Goal: Task Accomplishment & Management: Complete application form

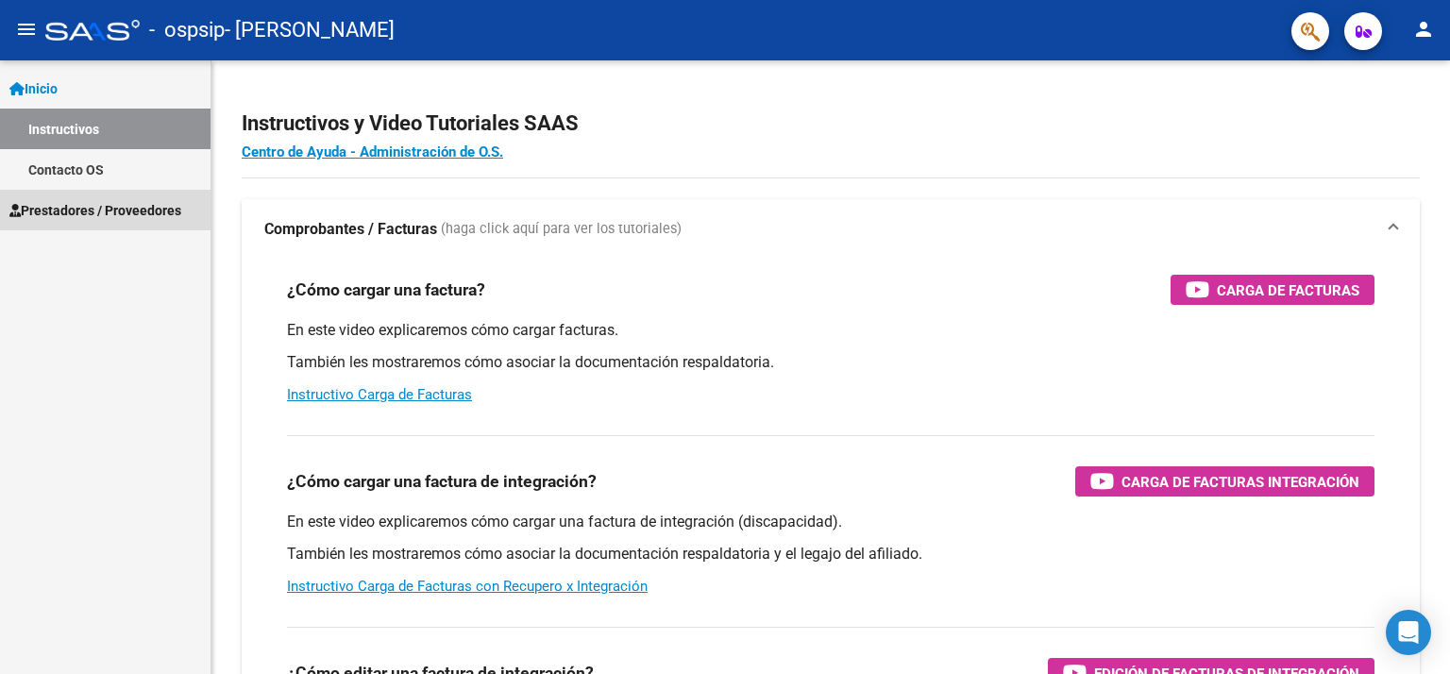
click at [117, 209] on span "Prestadores / Proveedores" at bounding box center [95, 210] width 172 height 21
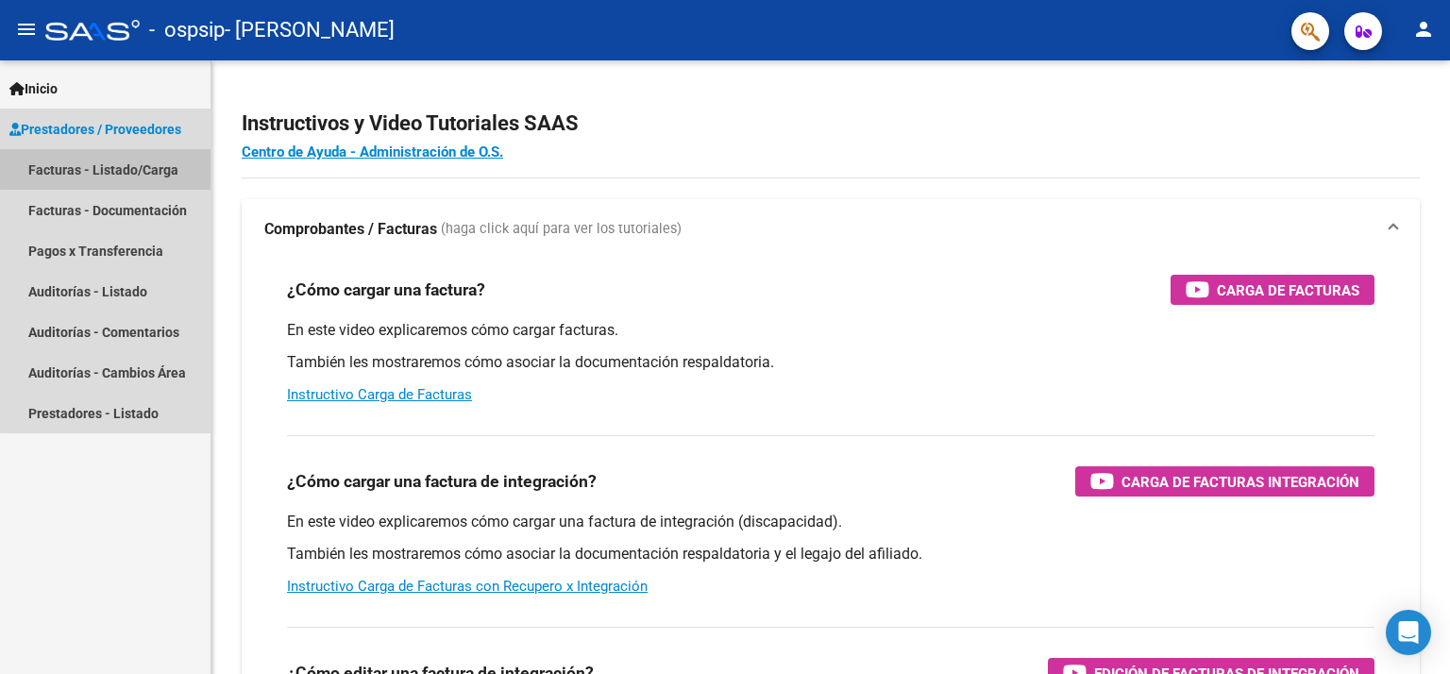
click at [121, 162] on link "Facturas - Listado/Carga" at bounding box center [105, 169] width 211 height 41
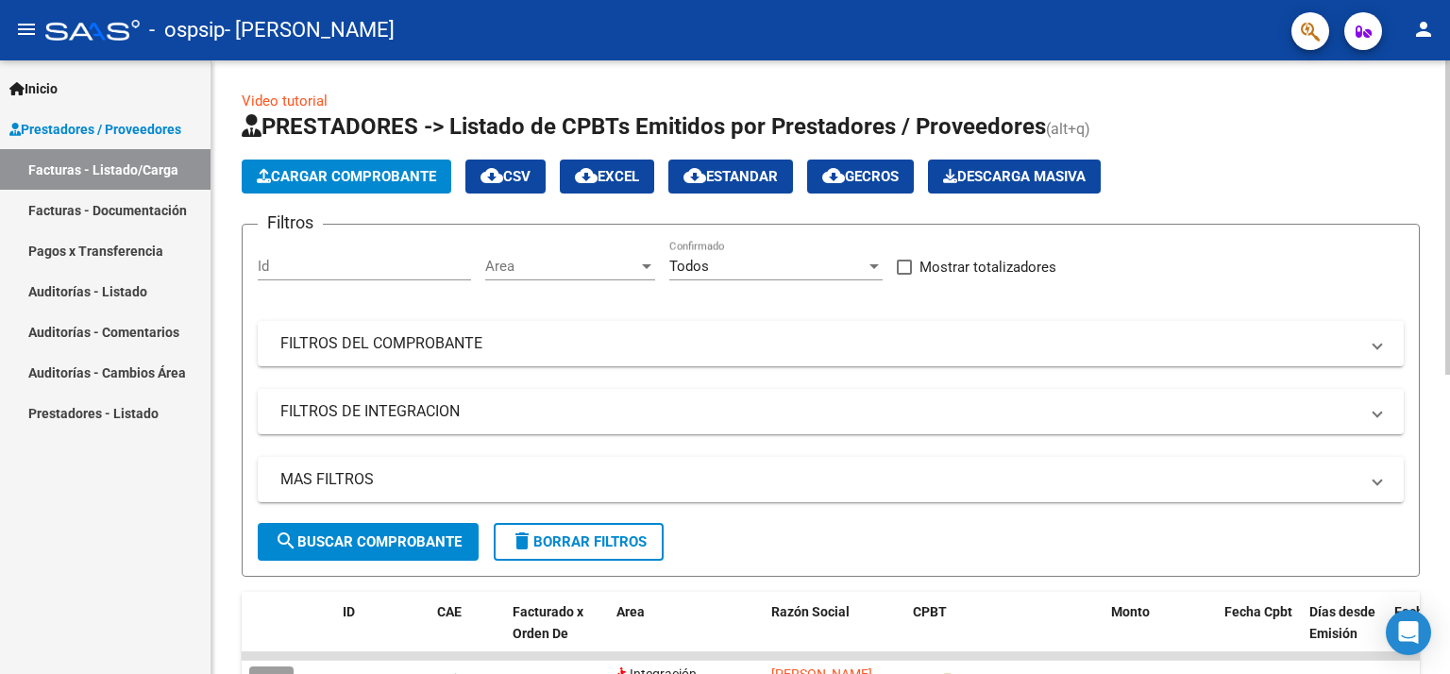
click at [396, 177] on span "Cargar Comprobante" at bounding box center [346, 176] width 179 height 17
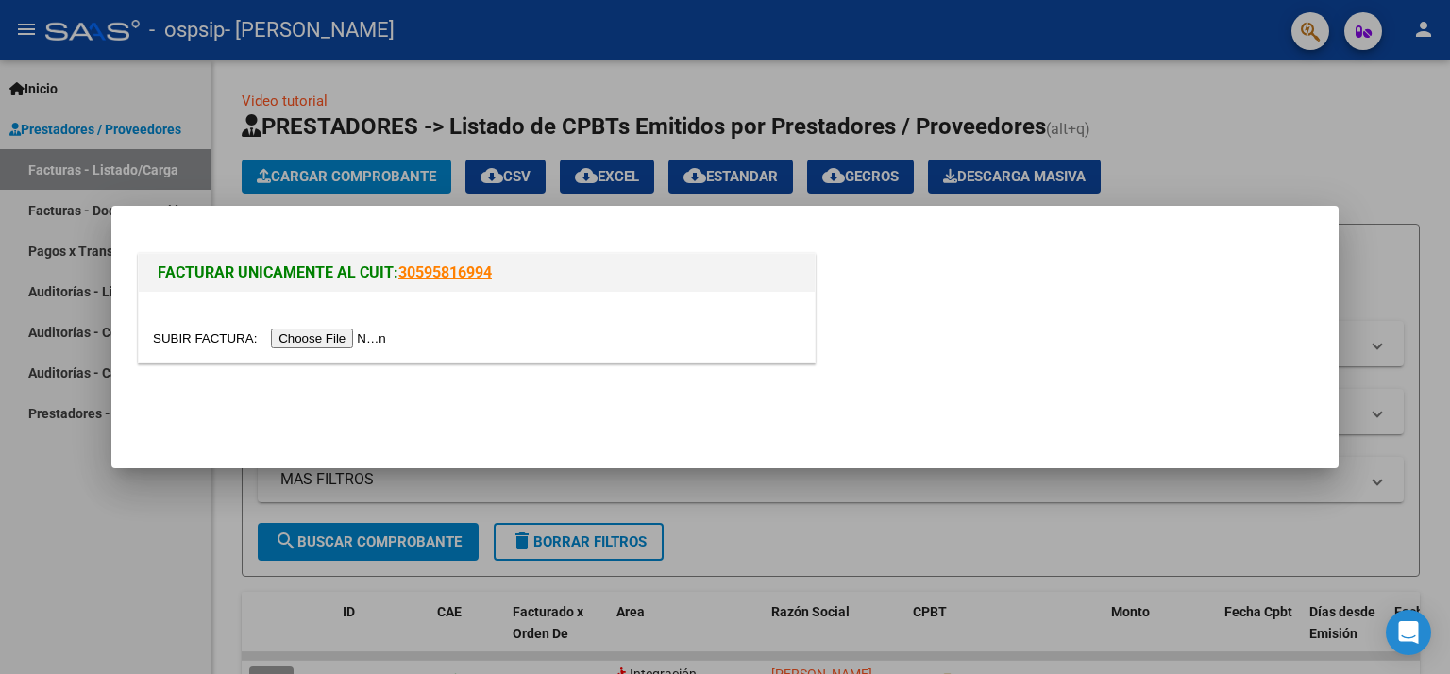
click at [328, 336] on input "file" at bounding box center [272, 338] width 239 height 20
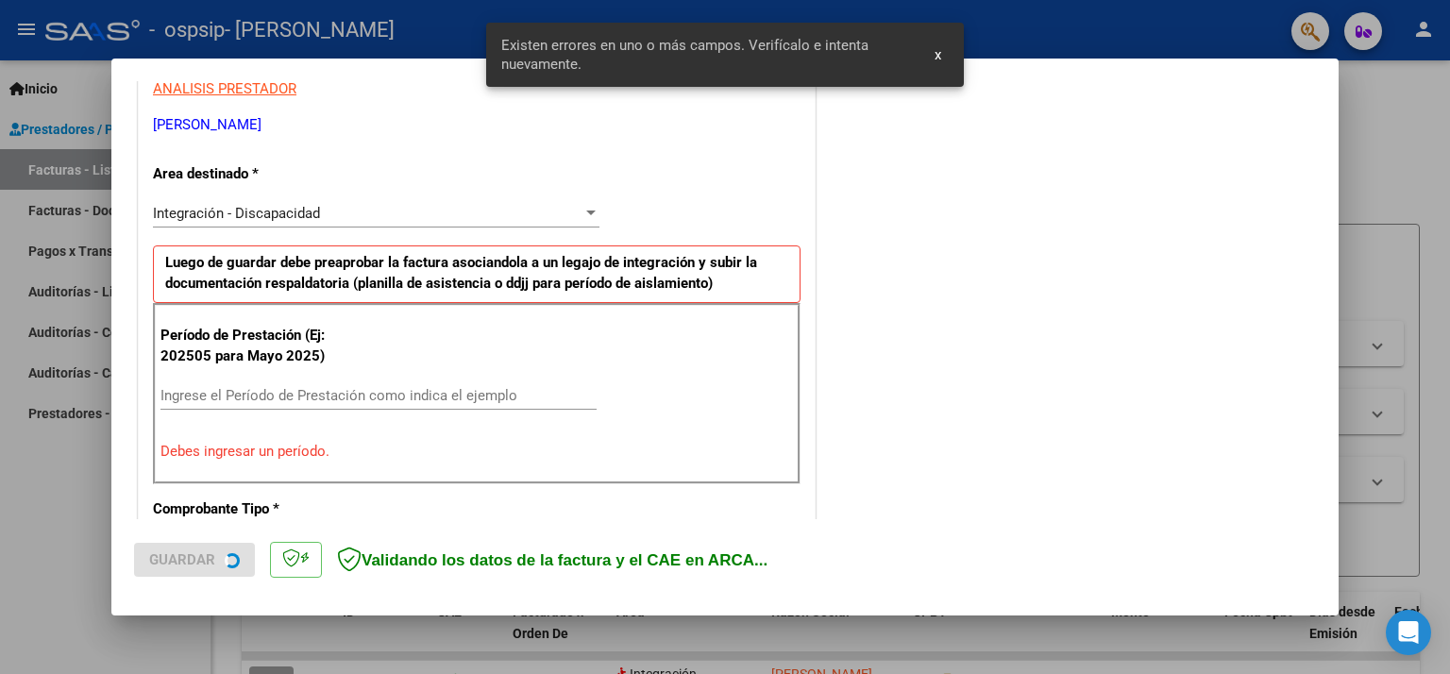
scroll to position [401, 0]
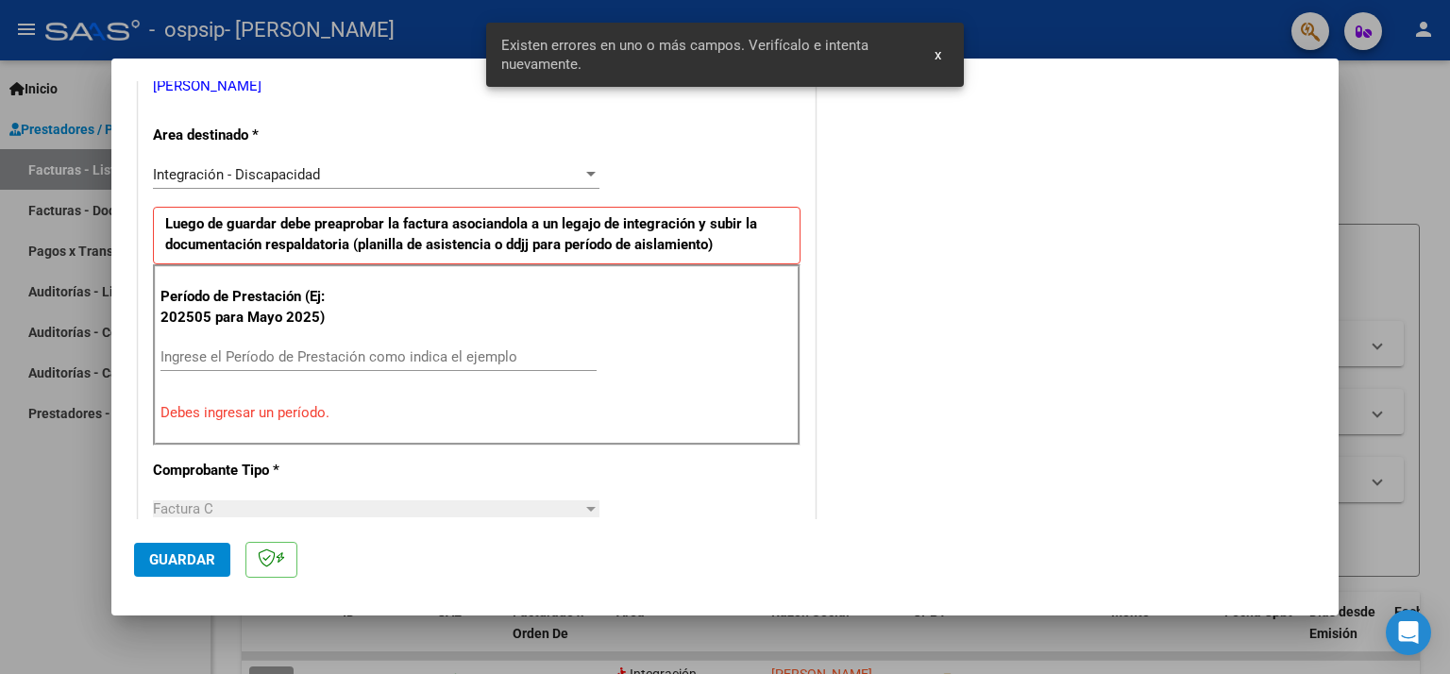
click at [402, 353] on input "Ingrese el Período de Prestación como indica el ejemplo" at bounding box center [378, 356] width 436 height 17
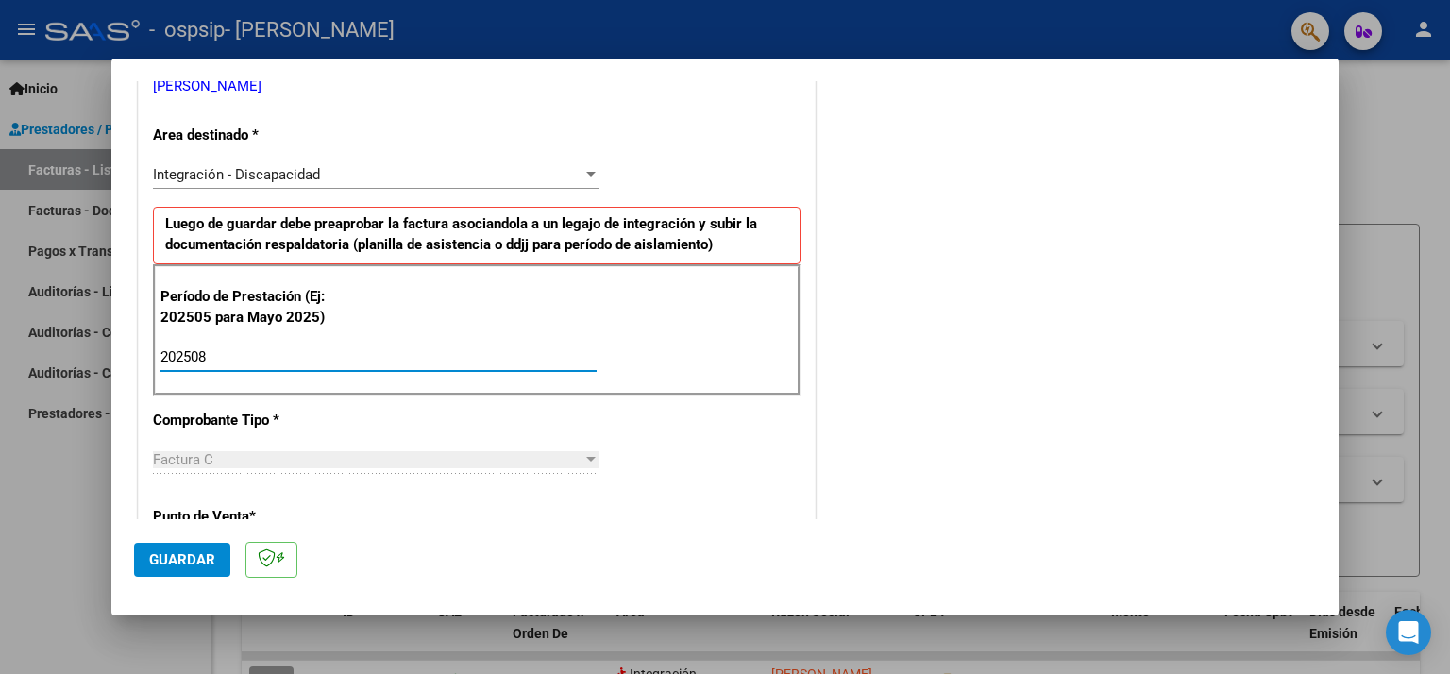
type input "202508"
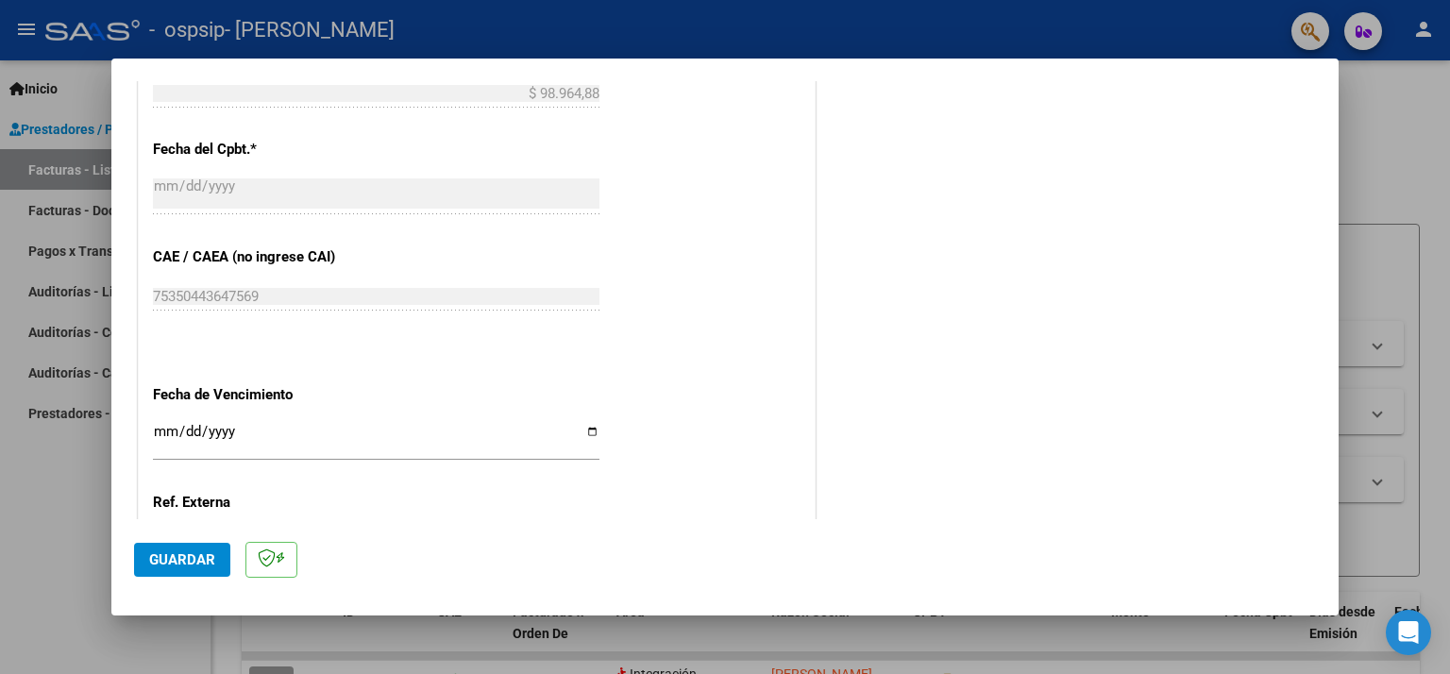
scroll to position [1056, 0]
click at [586, 426] on input "Ingresar la fecha" at bounding box center [376, 437] width 446 height 30
type input "[DATE]"
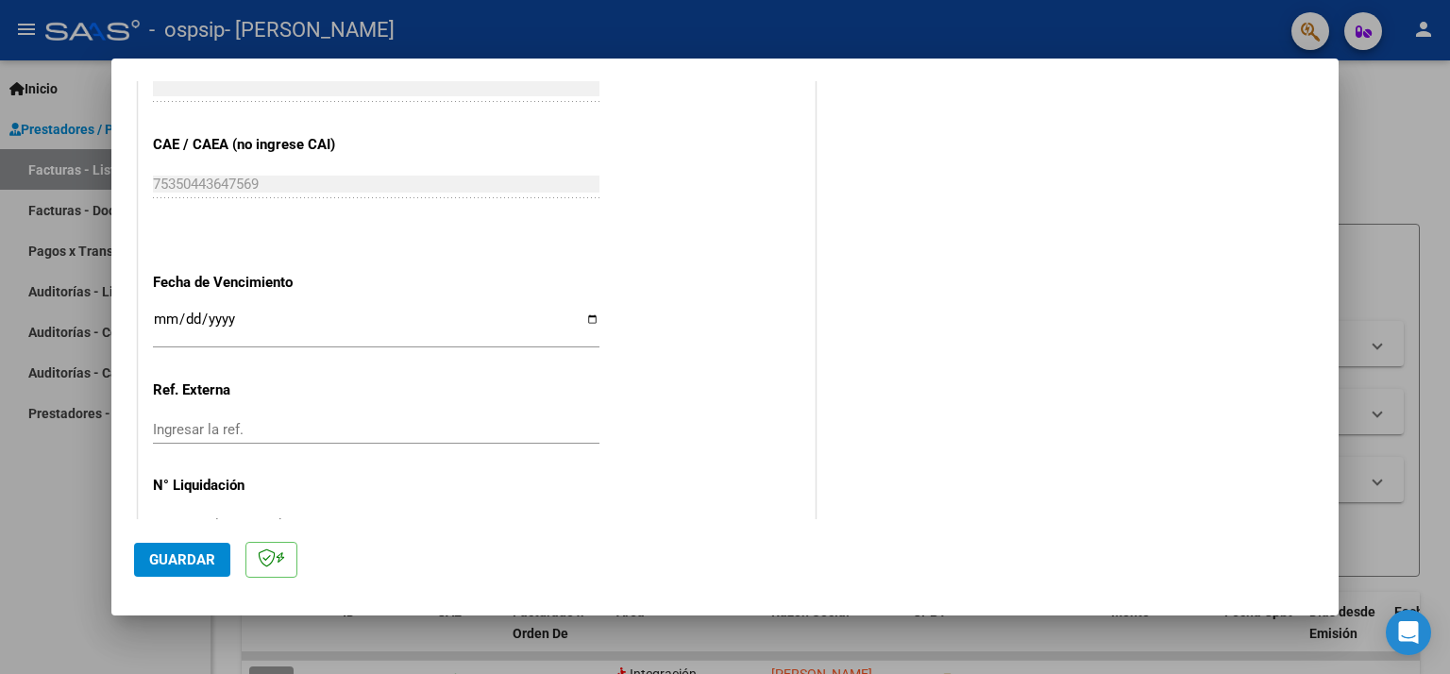
scroll to position [1170, 0]
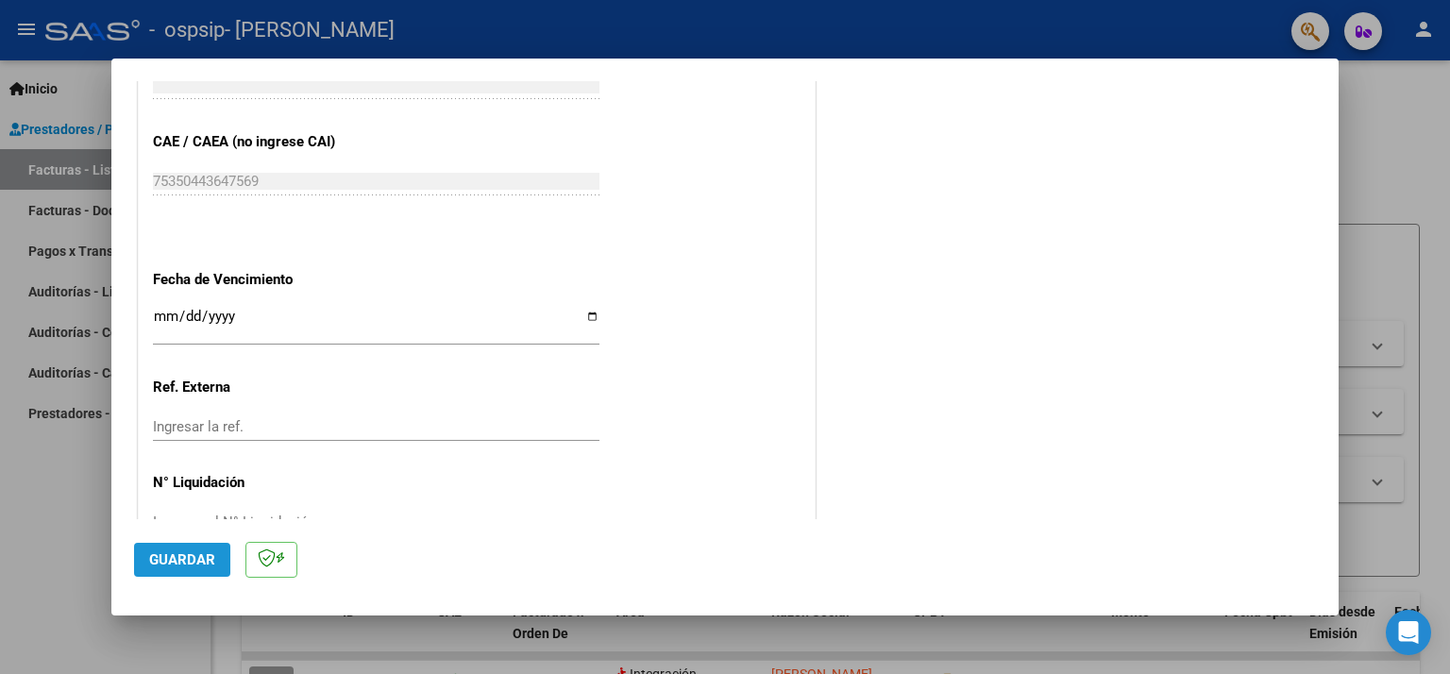
click at [181, 557] on span "Guardar" at bounding box center [182, 559] width 66 height 17
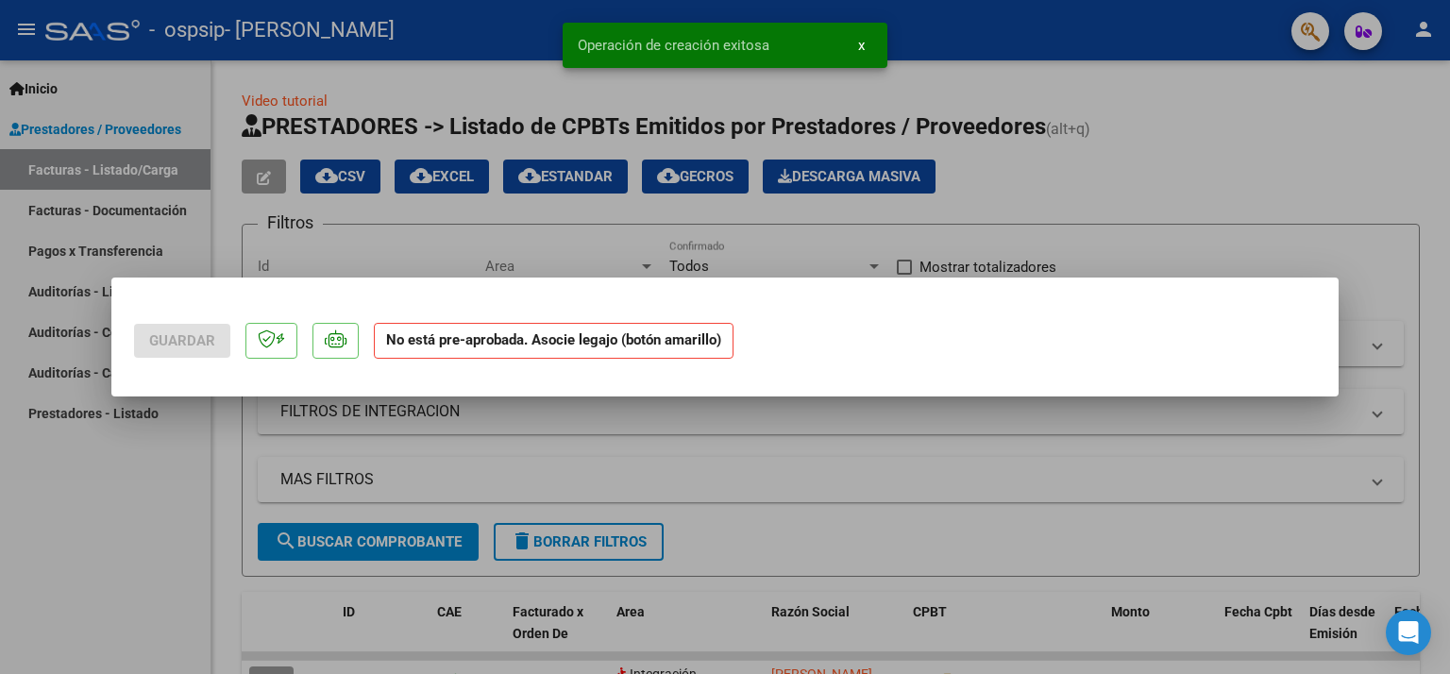
scroll to position [0, 0]
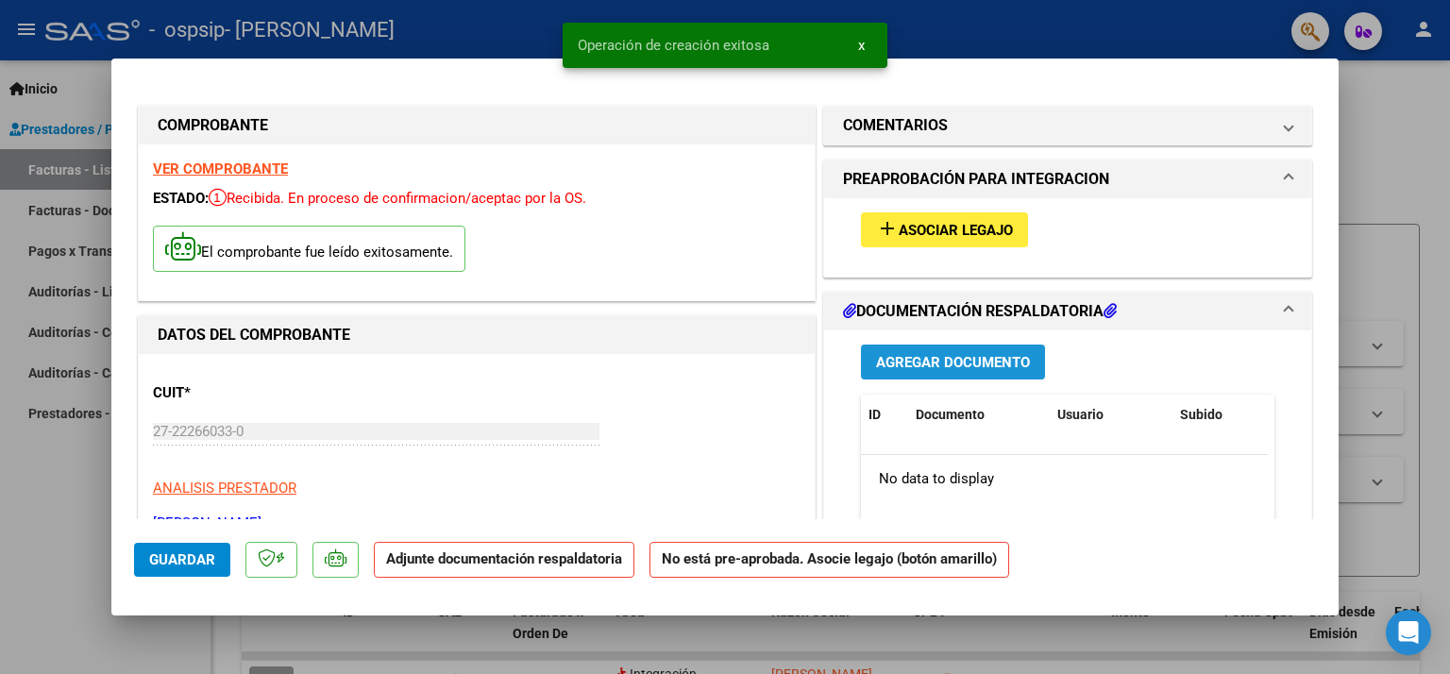
click at [930, 358] on span "Agregar Documento" at bounding box center [953, 362] width 154 height 17
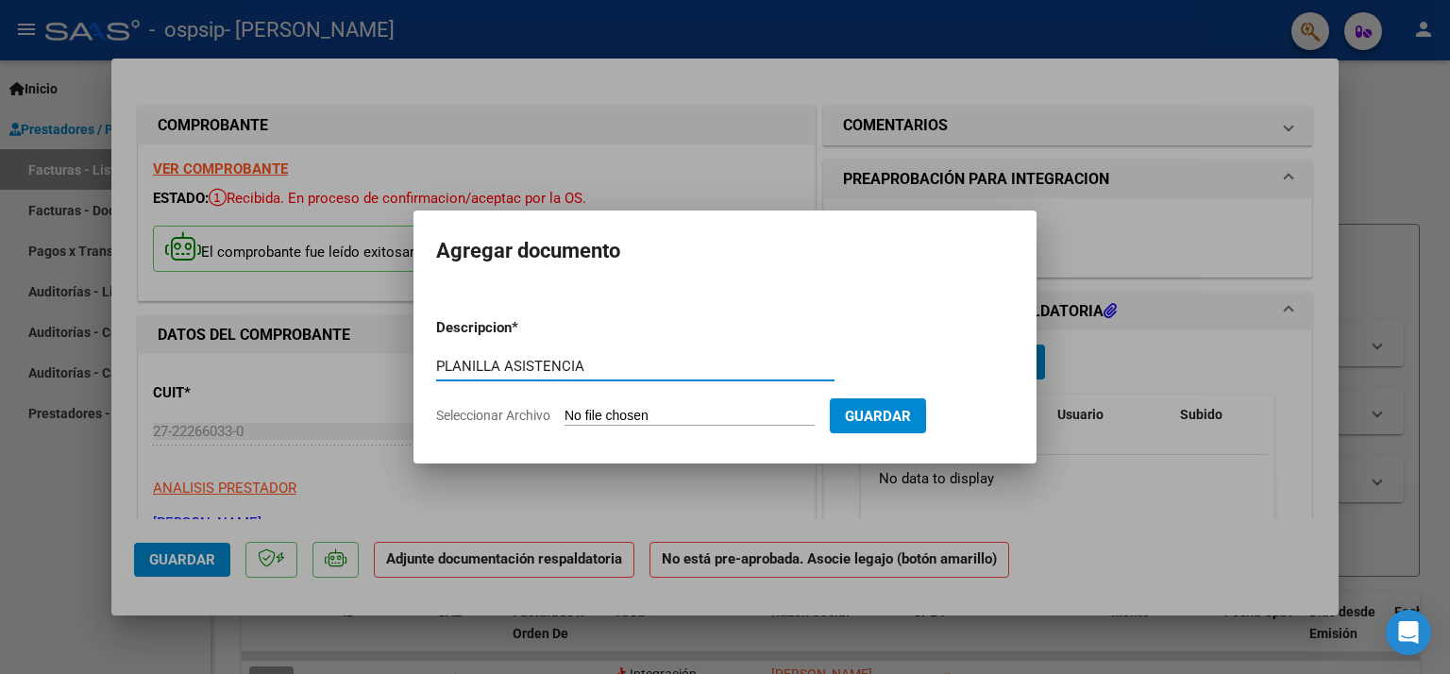
type input "PLANILLA ASISTENCIA"
click at [491, 416] on span "Seleccionar Archivo" at bounding box center [493, 415] width 114 height 15
click at [564, 416] on input "Seleccionar Archivo" at bounding box center [689, 417] width 250 height 18
type input "C:\fakepath\Sofi PSP [DATE].pdf"
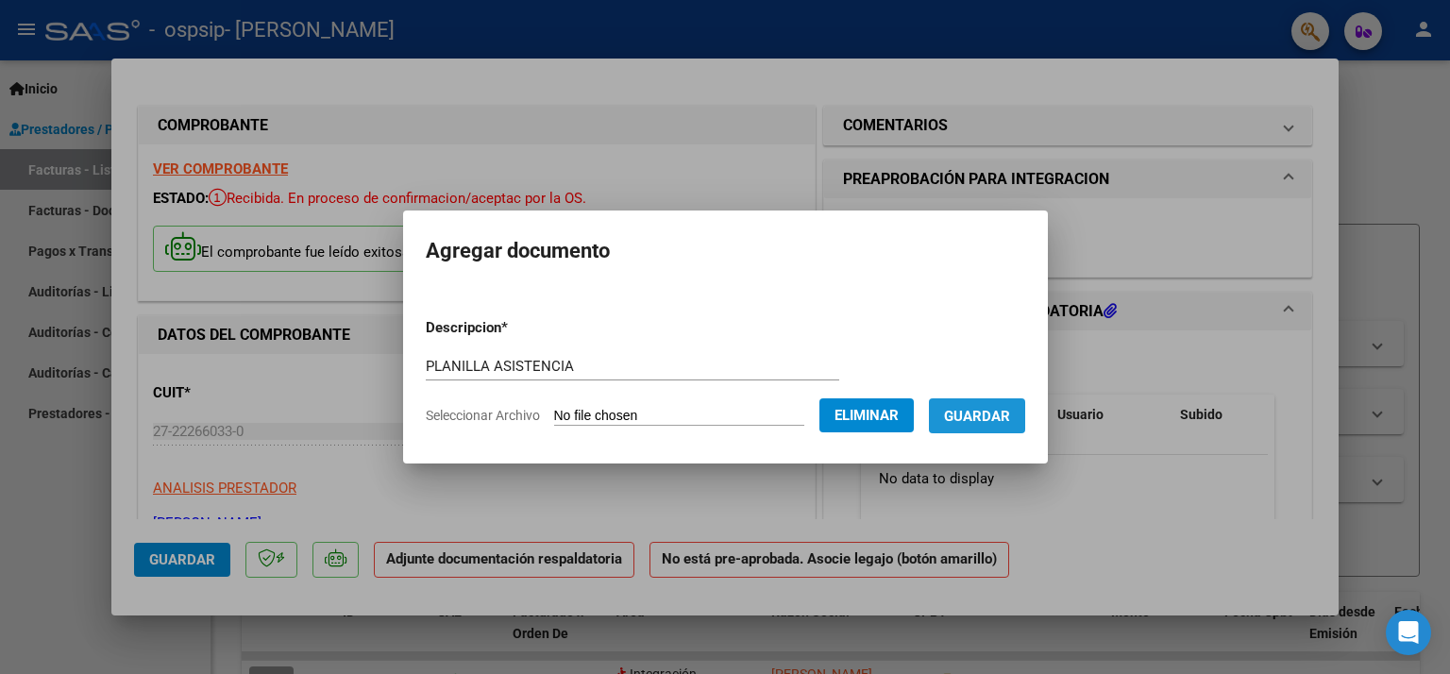
click at [990, 419] on span "Guardar" at bounding box center [977, 416] width 66 height 17
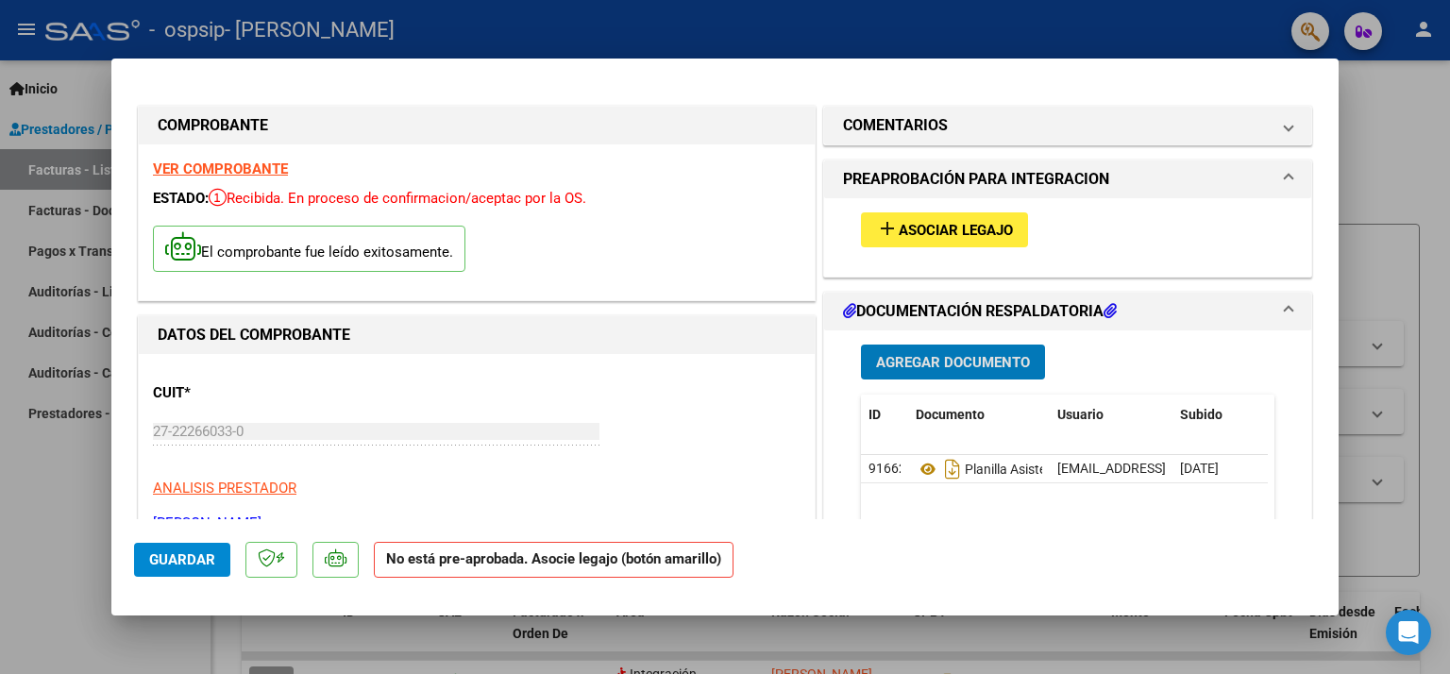
click at [193, 551] on span "Guardar" at bounding box center [182, 559] width 66 height 17
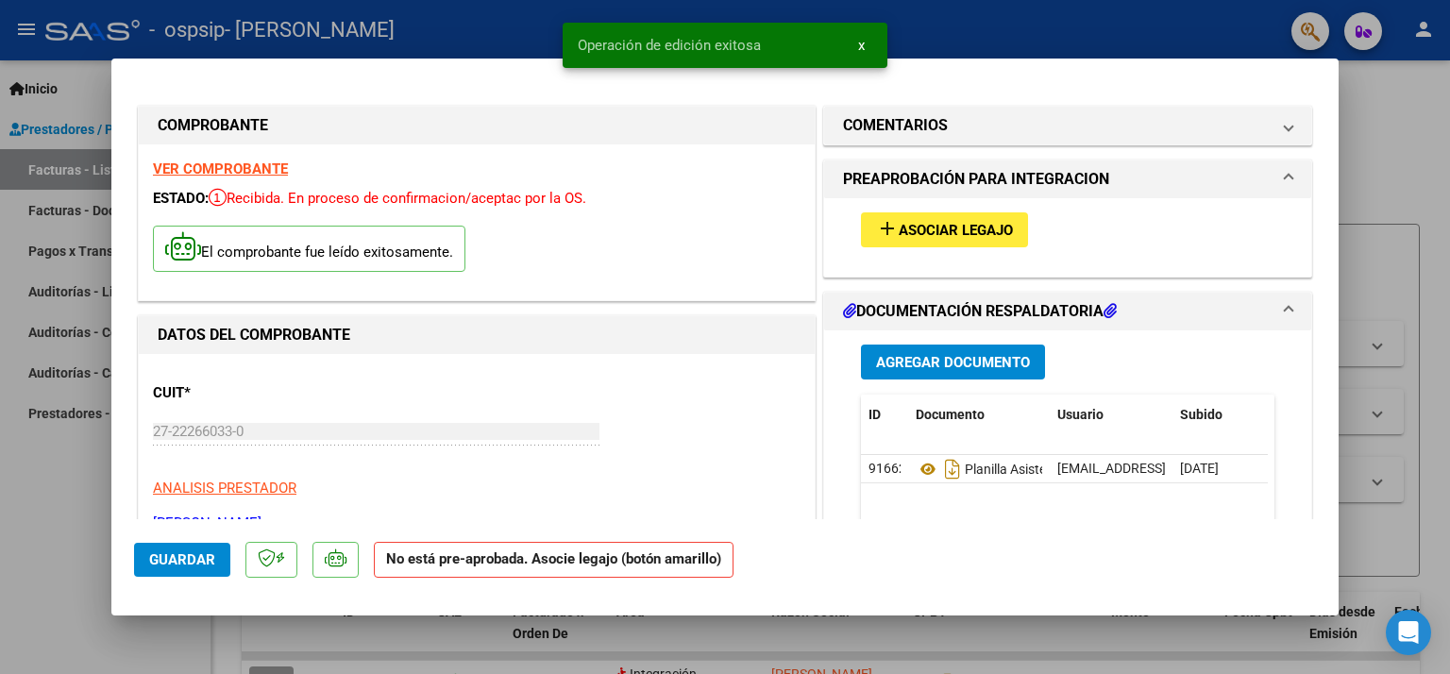
click at [26, 528] on div at bounding box center [725, 337] width 1450 height 674
type input "$ 0,00"
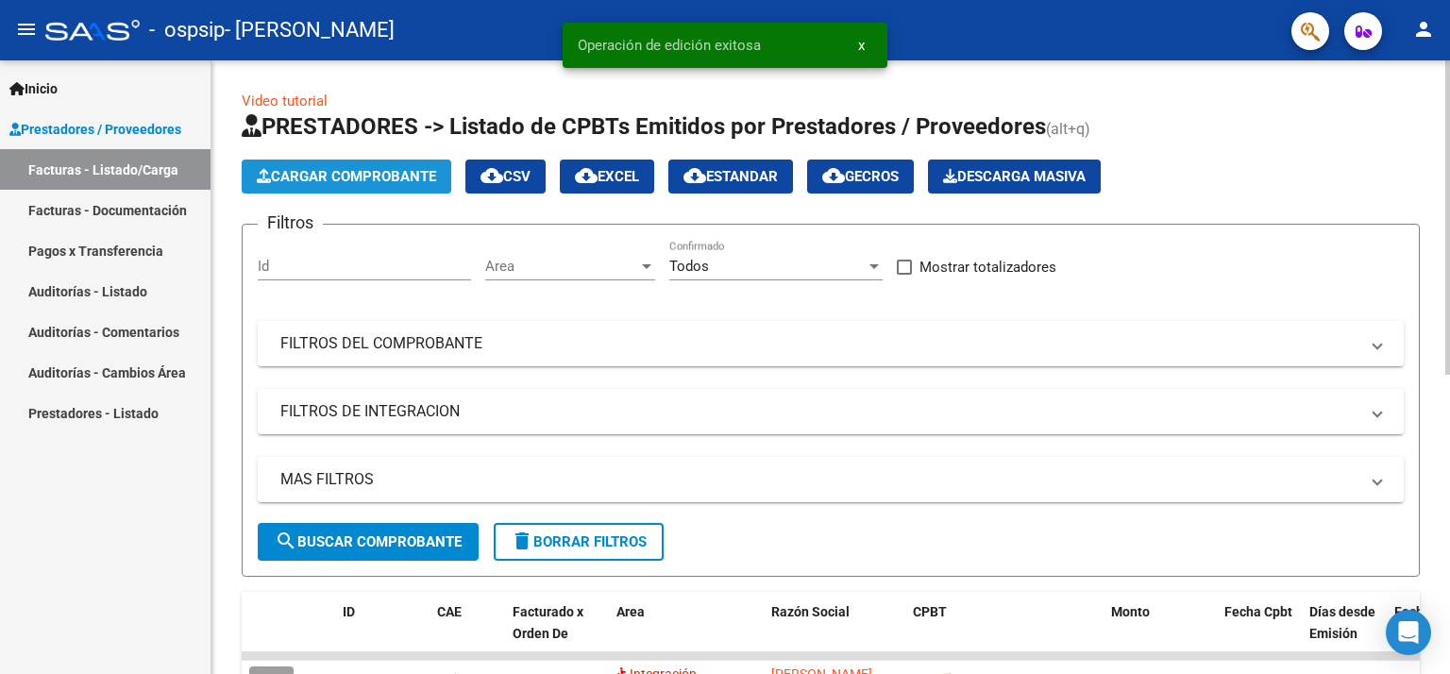
click at [385, 173] on span "Cargar Comprobante" at bounding box center [346, 176] width 179 height 17
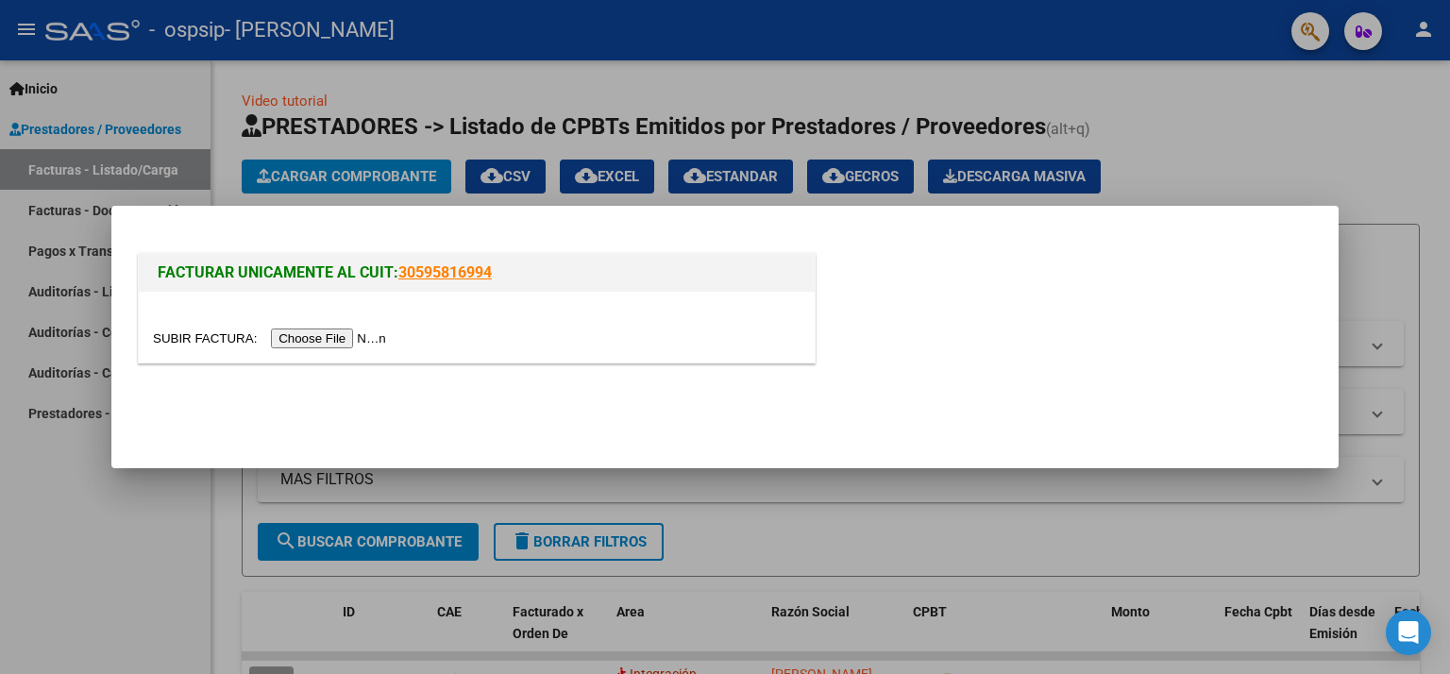
click at [313, 339] on input "file" at bounding box center [272, 338] width 239 height 20
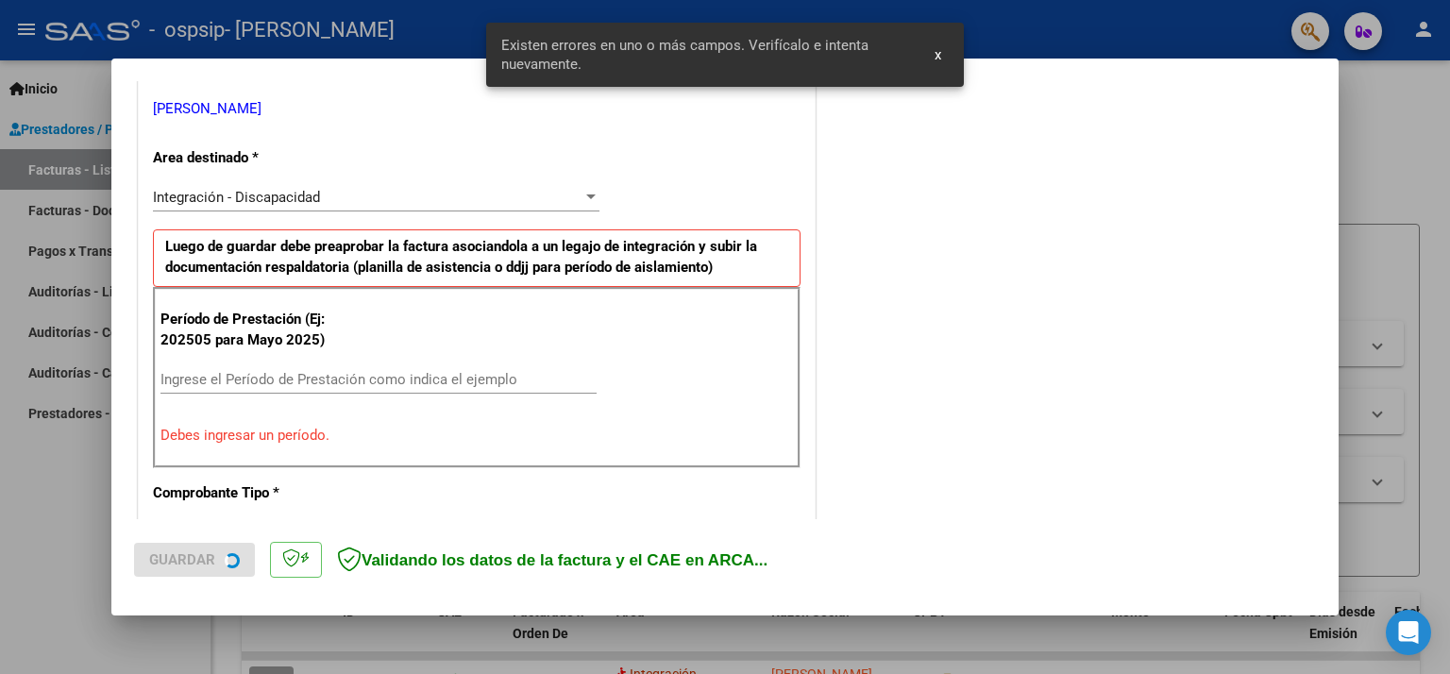
scroll to position [401, 0]
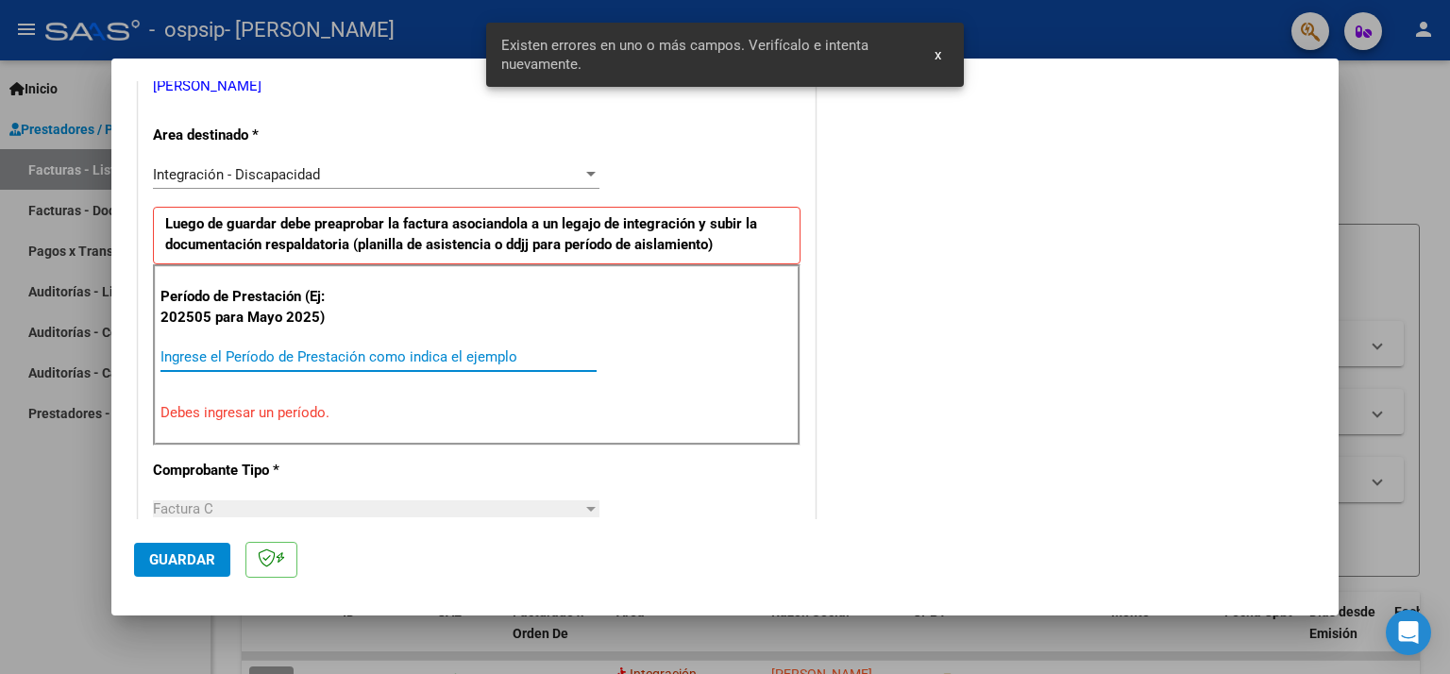
click at [234, 354] on input "Ingrese el Período de Prestación como indica el ejemplo" at bounding box center [378, 356] width 436 height 17
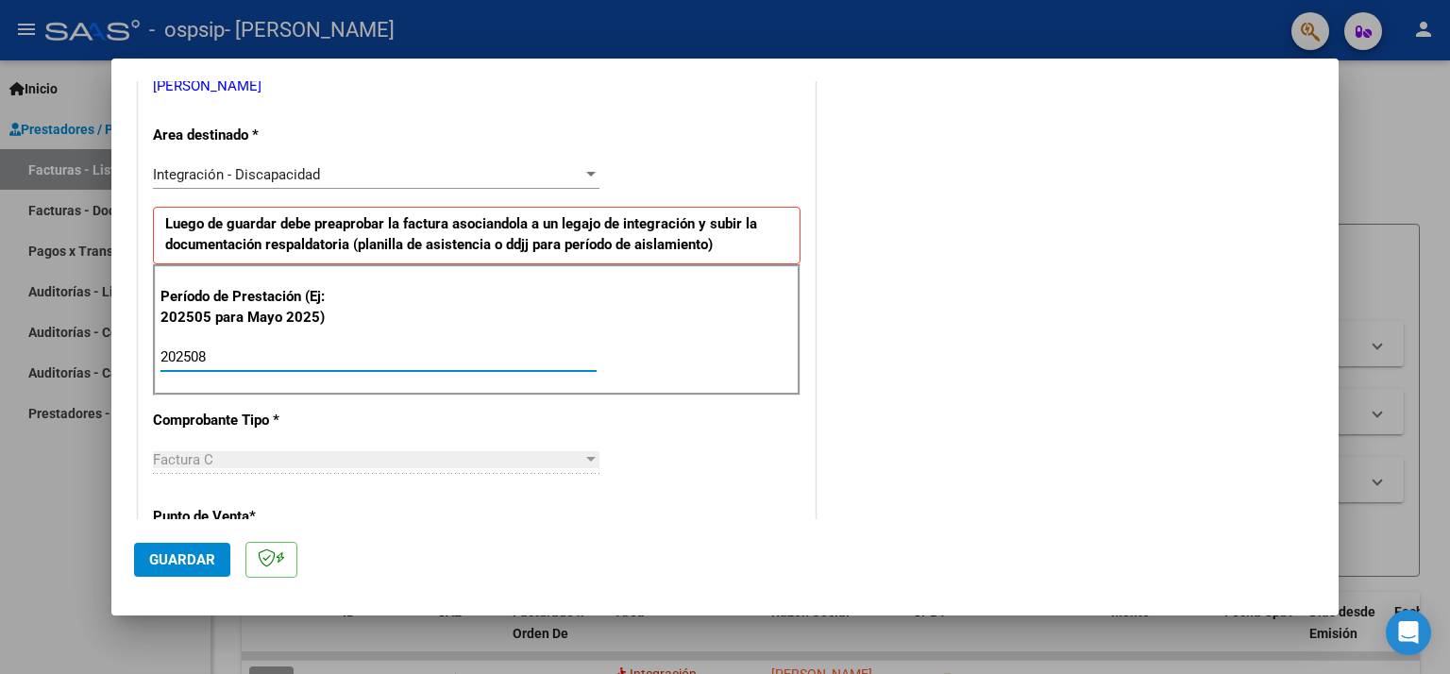
type input "202508"
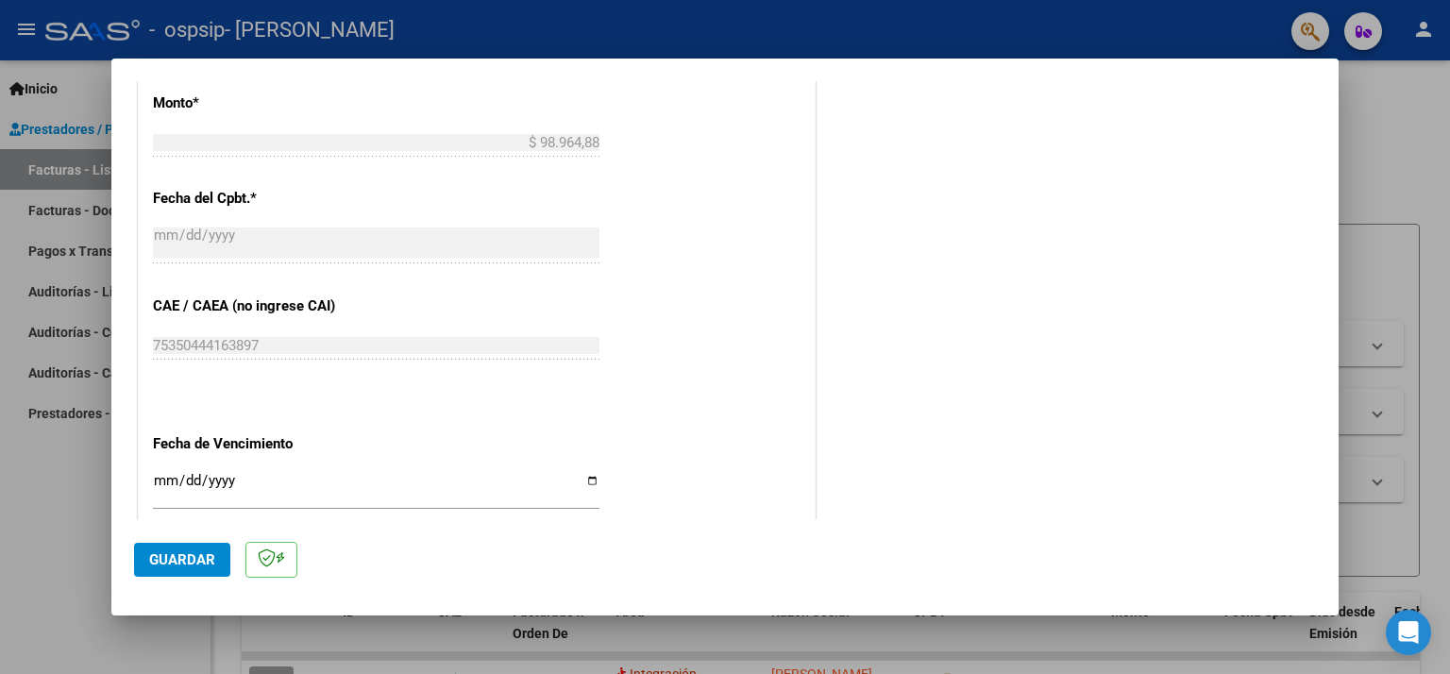
scroll to position [1043, 0]
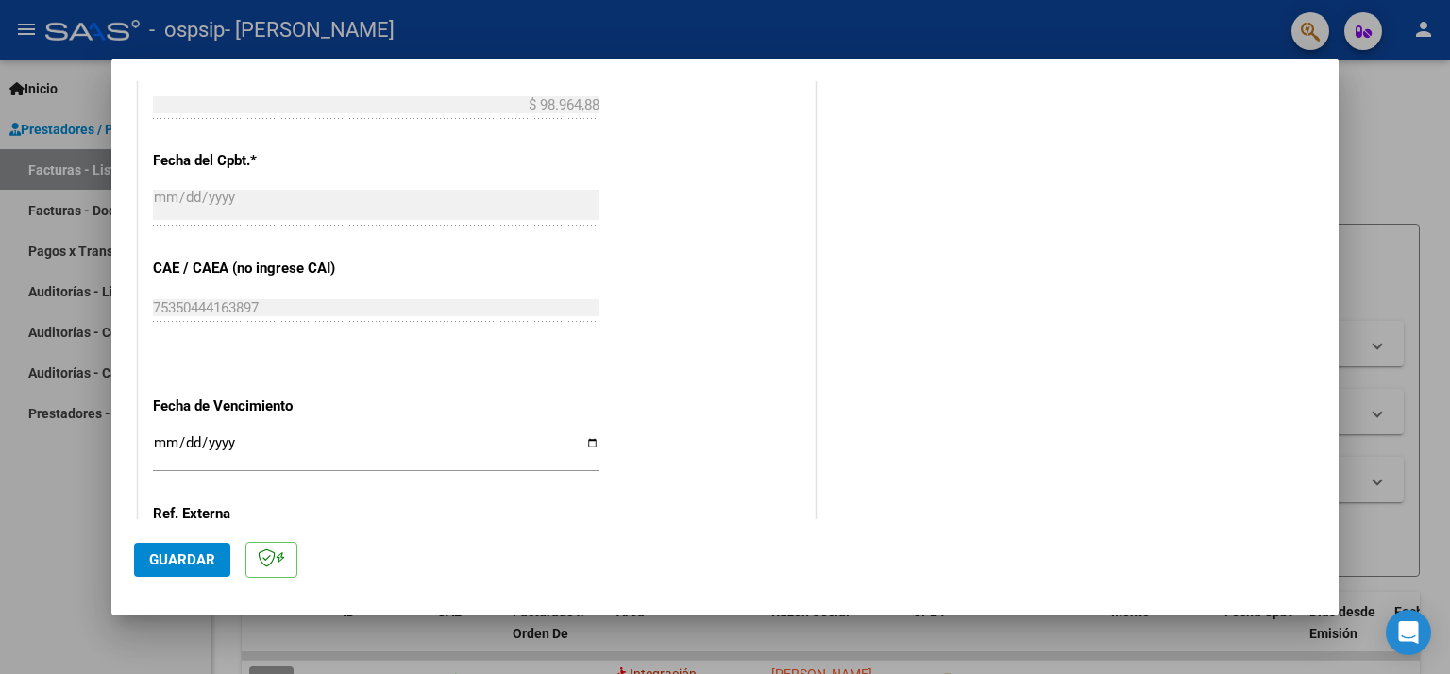
click at [581, 442] on input "Ingresar la fecha" at bounding box center [376, 450] width 446 height 30
type input "[DATE]"
click at [185, 557] on span "Guardar" at bounding box center [182, 559] width 66 height 17
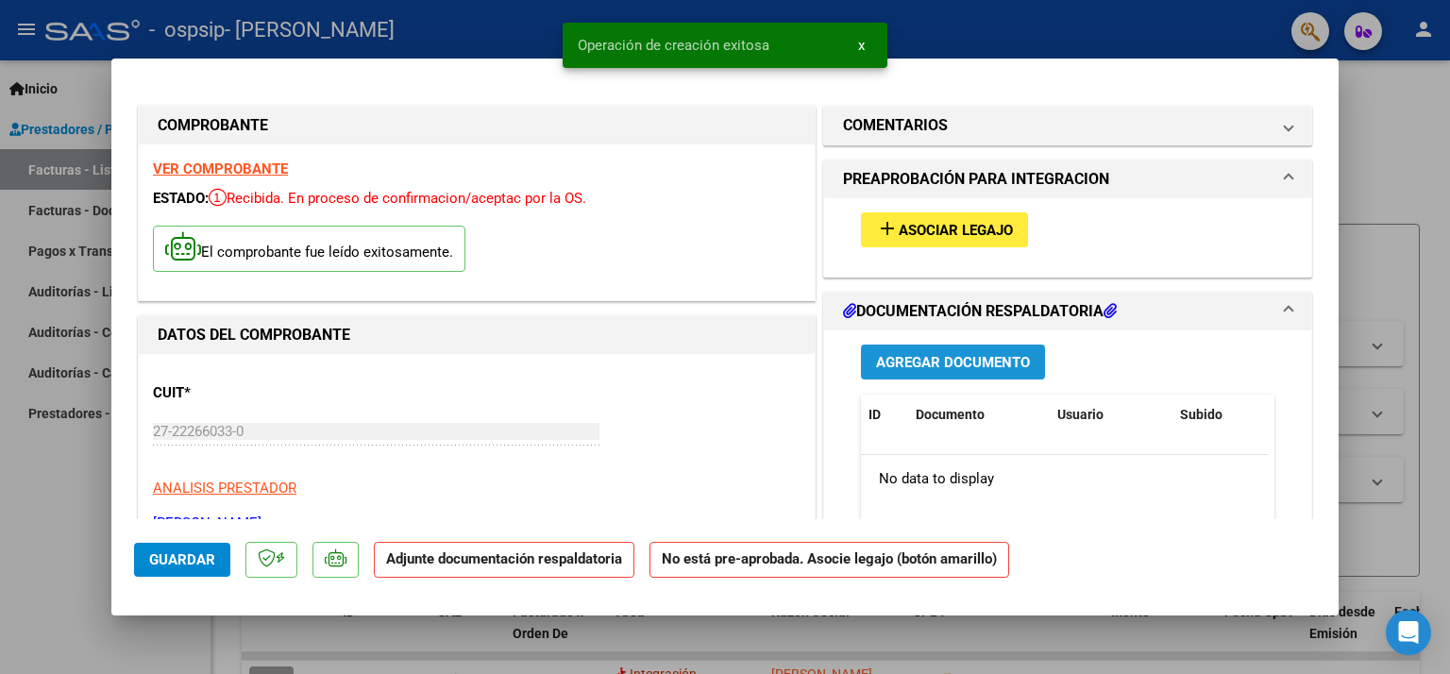
click at [904, 360] on span "Agregar Documento" at bounding box center [953, 362] width 154 height 17
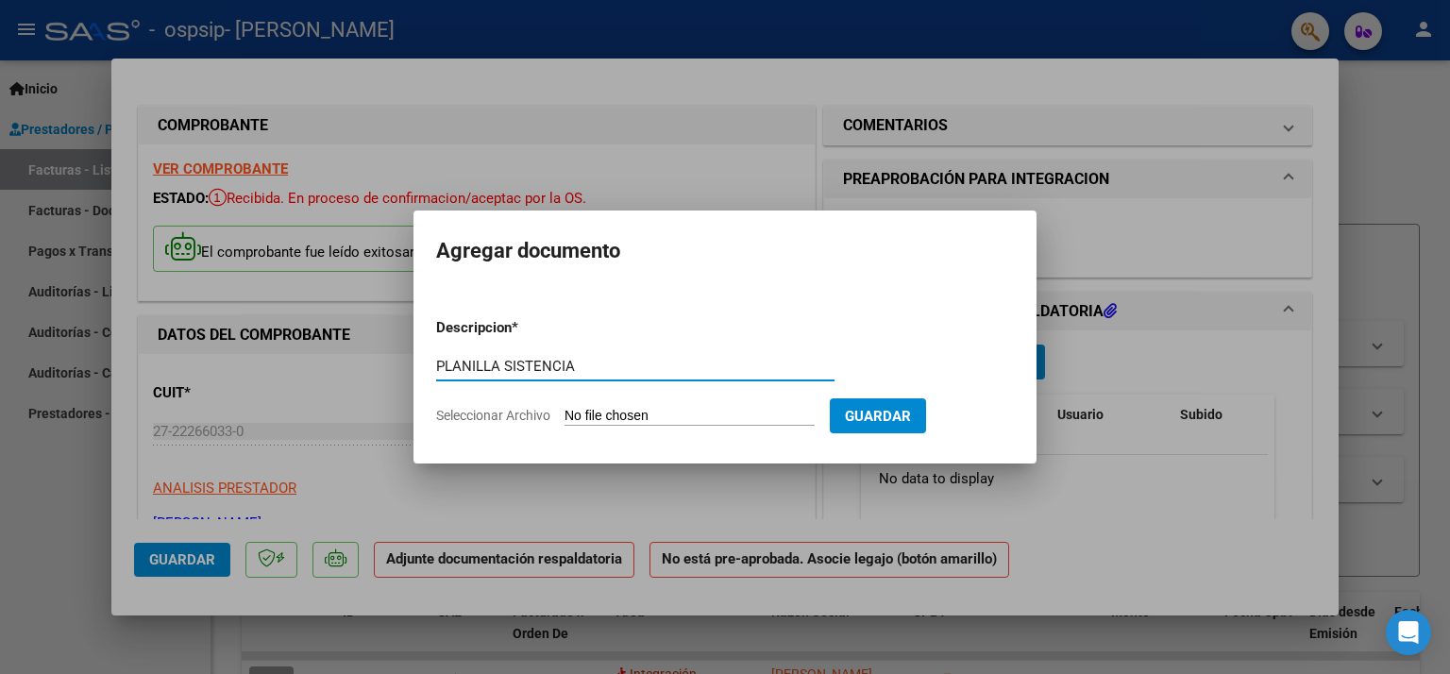
type input "PLANILLA SISTENCIA"
click at [514, 411] on span "Seleccionar Archivo" at bounding box center [493, 415] width 114 height 15
click at [564, 411] on input "Seleccionar Archivo" at bounding box center [689, 417] width 250 height 18
type input "C:\fakepath\[PERSON_NAME][DATE].pdf"
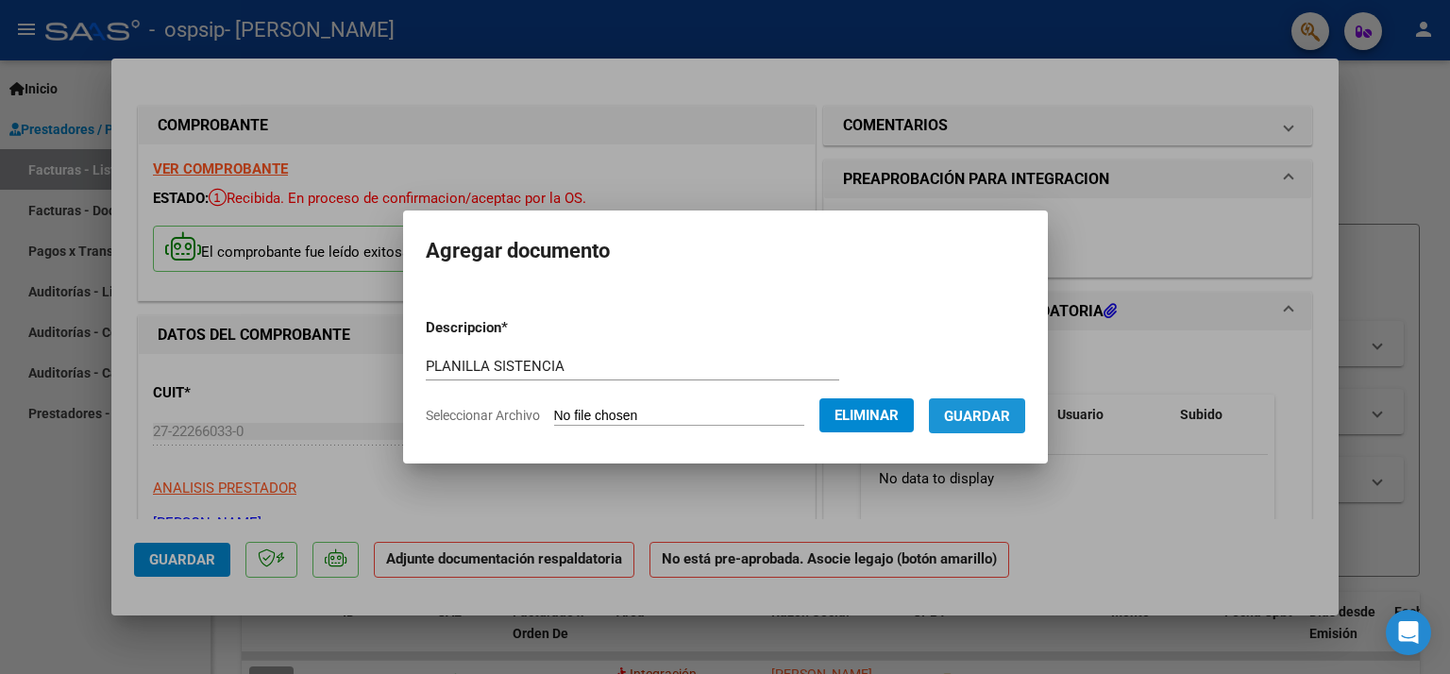
click at [1002, 408] on span "Guardar" at bounding box center [977, 416] width 66 height 17
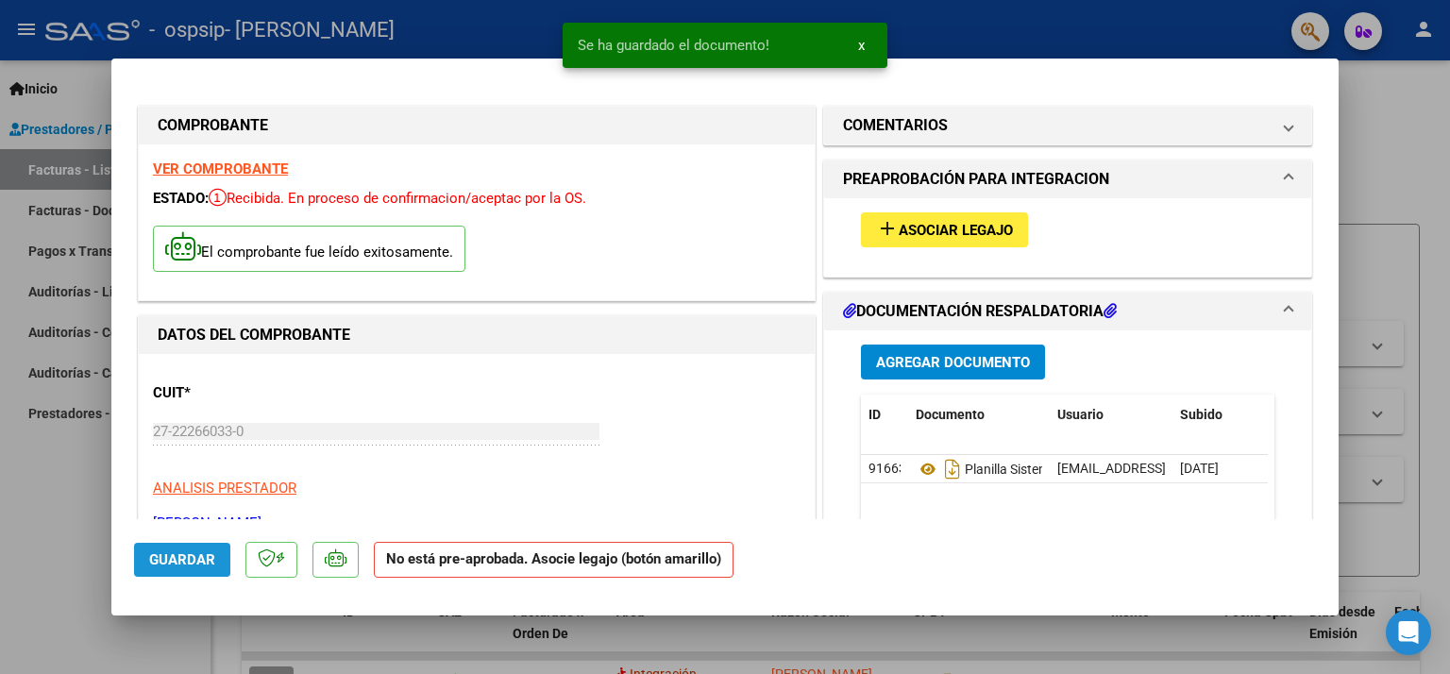
click at [174, 554] on span "Guardar" at bounding box center [182, 559] width 66 height 17
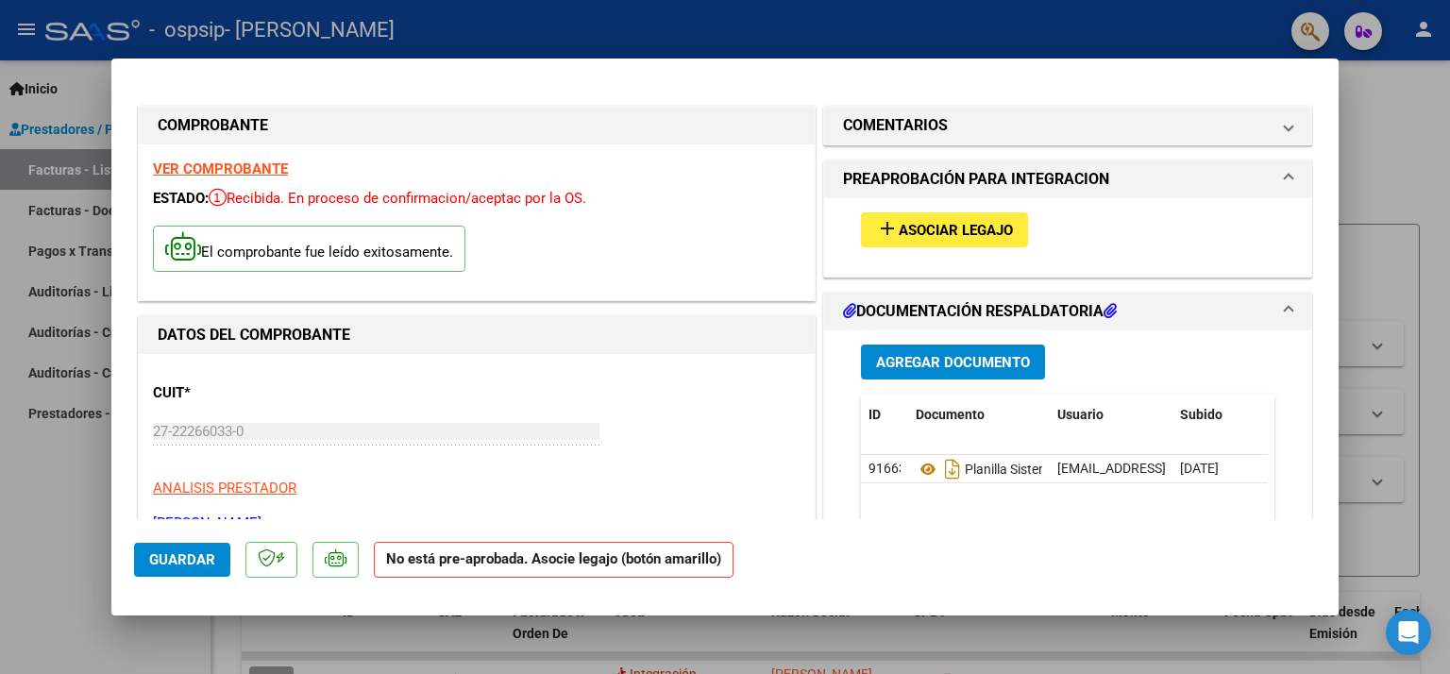
click at [59, 544] on div at bounding box center [725, 337] width 1450 height 674
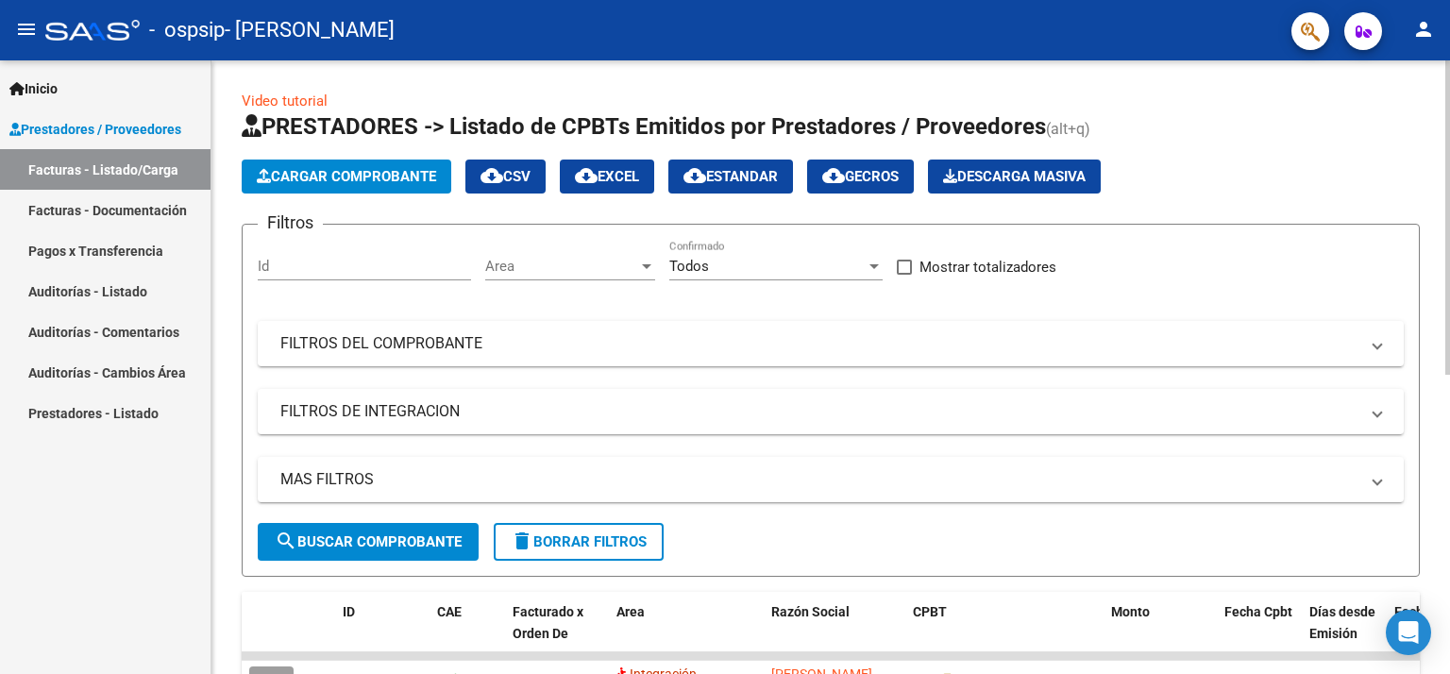
click at [379, 179] on span "Cargar Comprobante" at bounding box center [346, 176] width 179 height 17
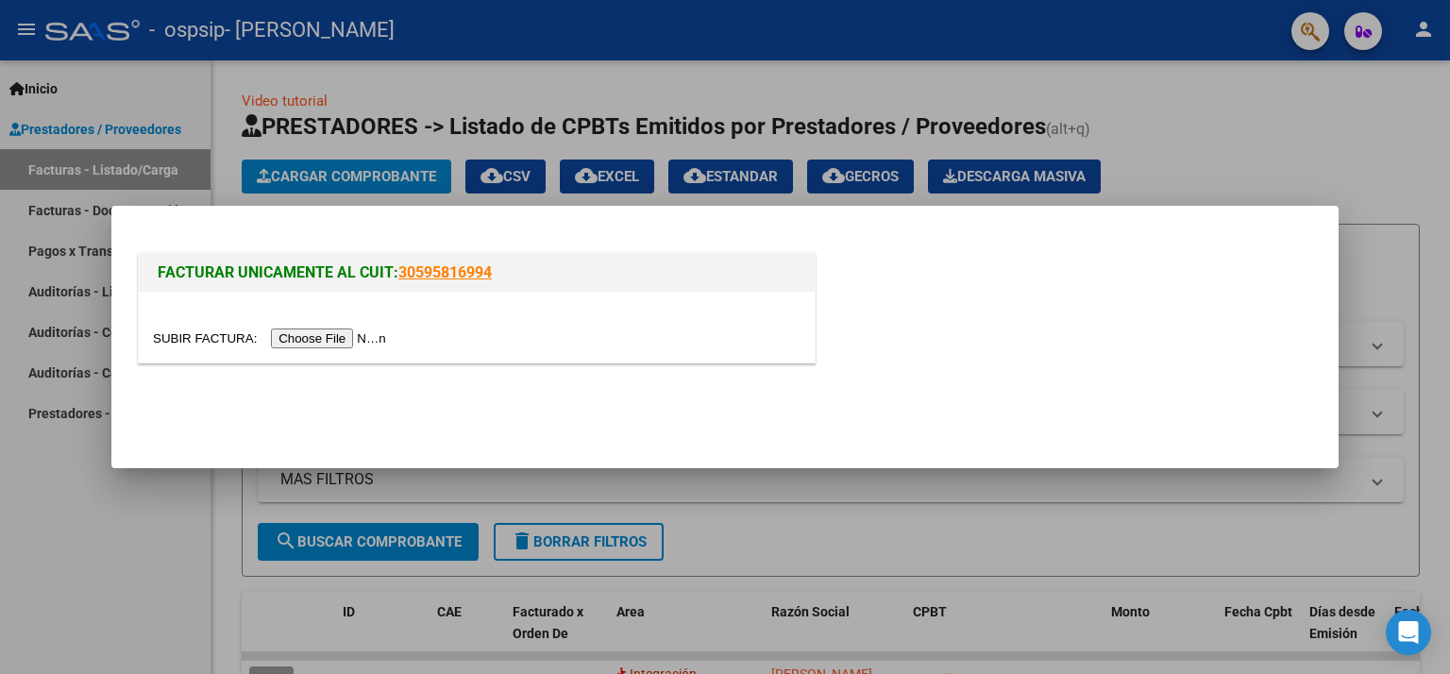
click at [330, 331] on input "file" at bounding box center [272, 338] width 239 height 20
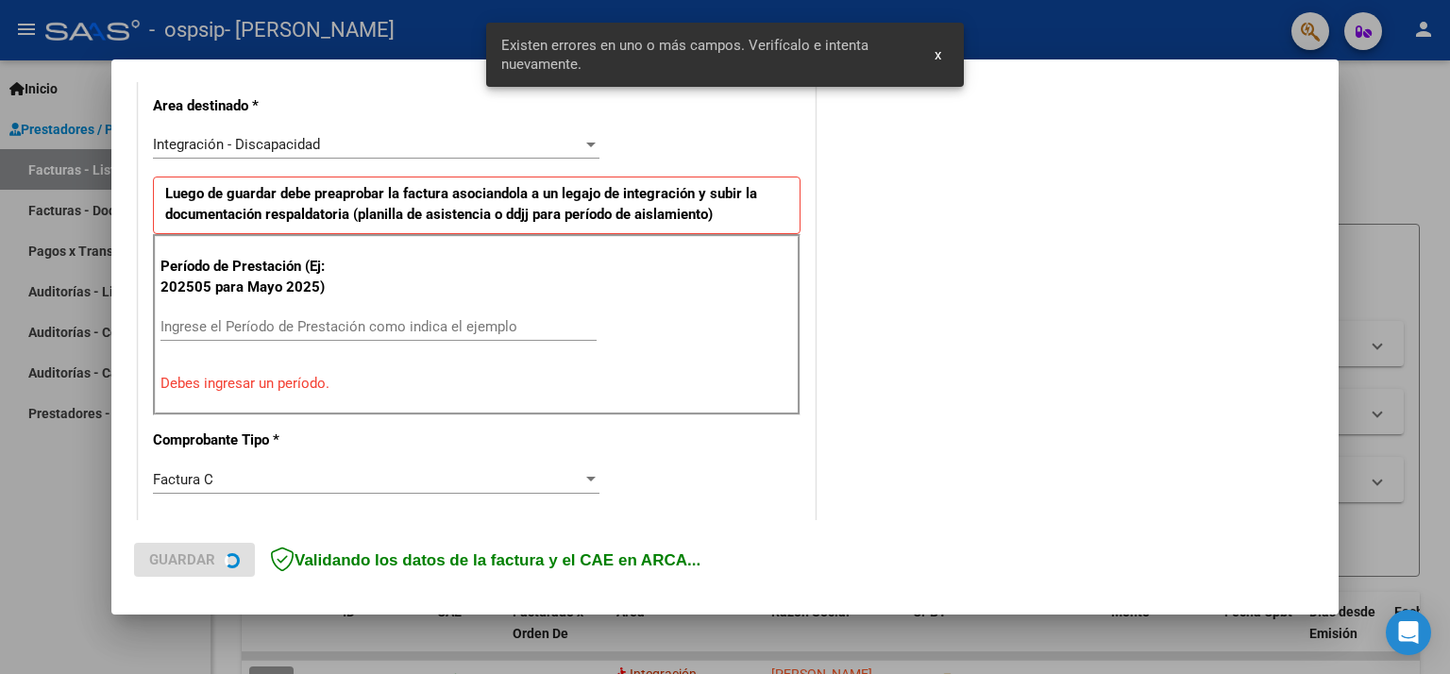
scroll to position [437, 0]
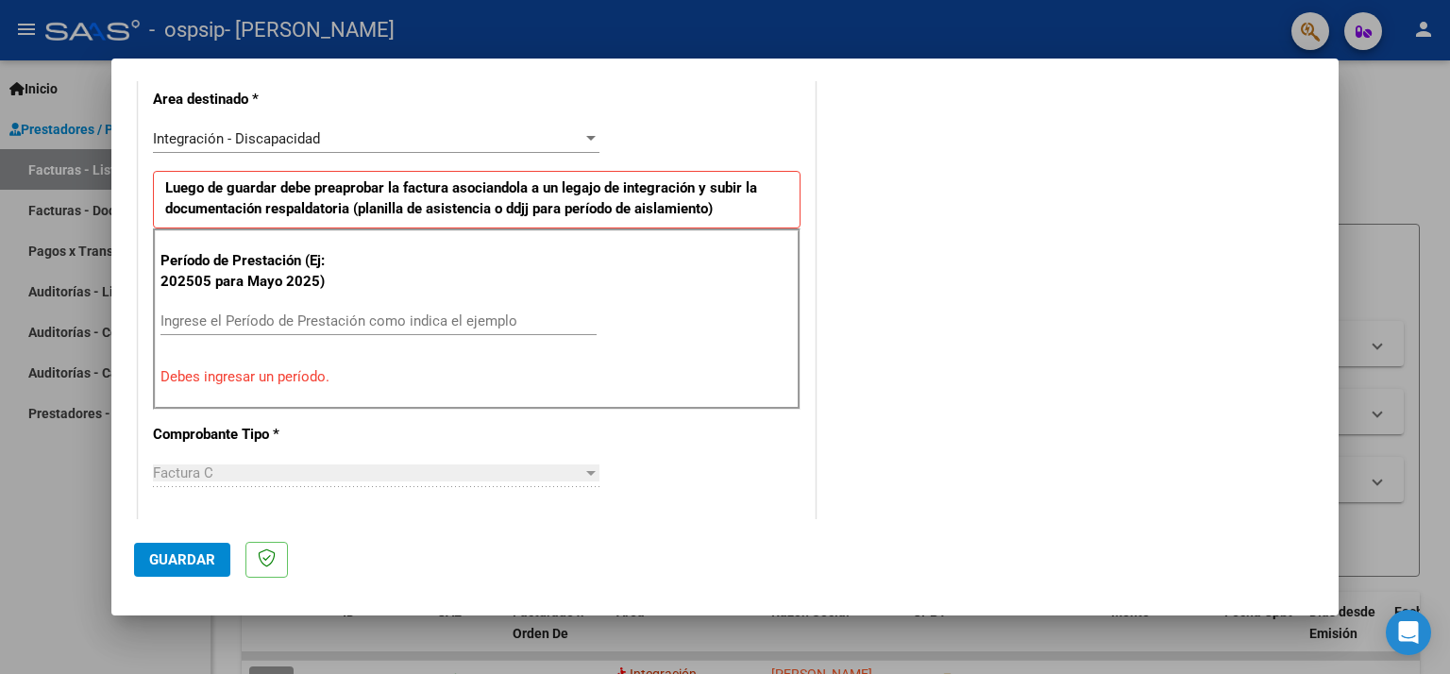
click at [242, 320] on input "Ingrese el Período de Prestación como indica el ejemplo" at bounding box center [378, 320] width 436 height 17
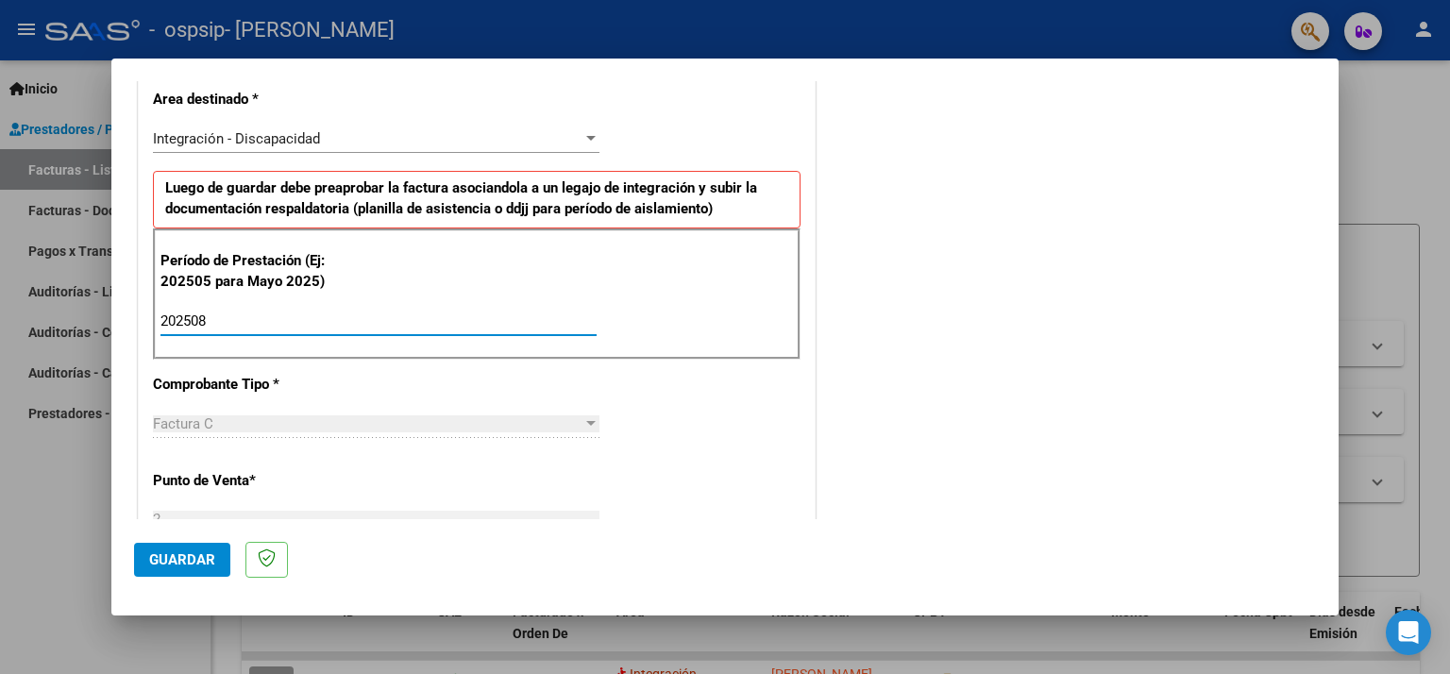
type input "202508"
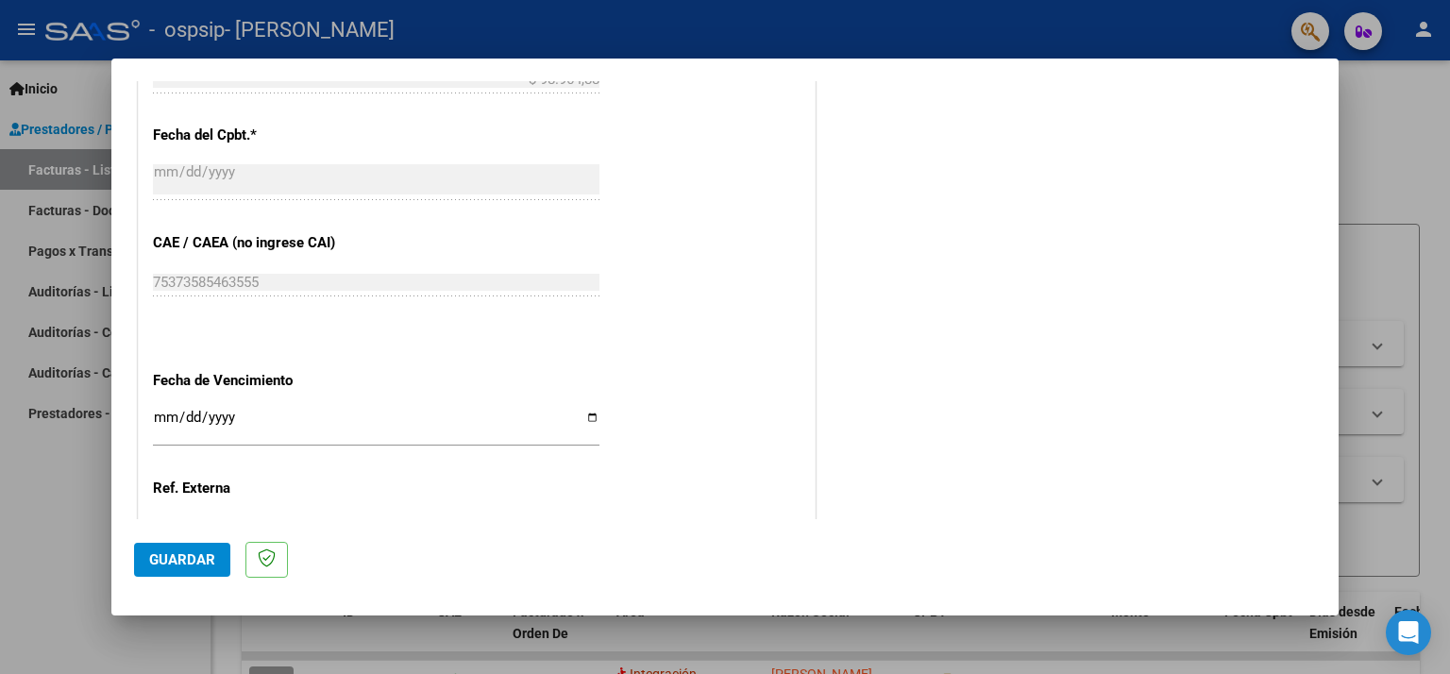
scroll to position [1079, 0]
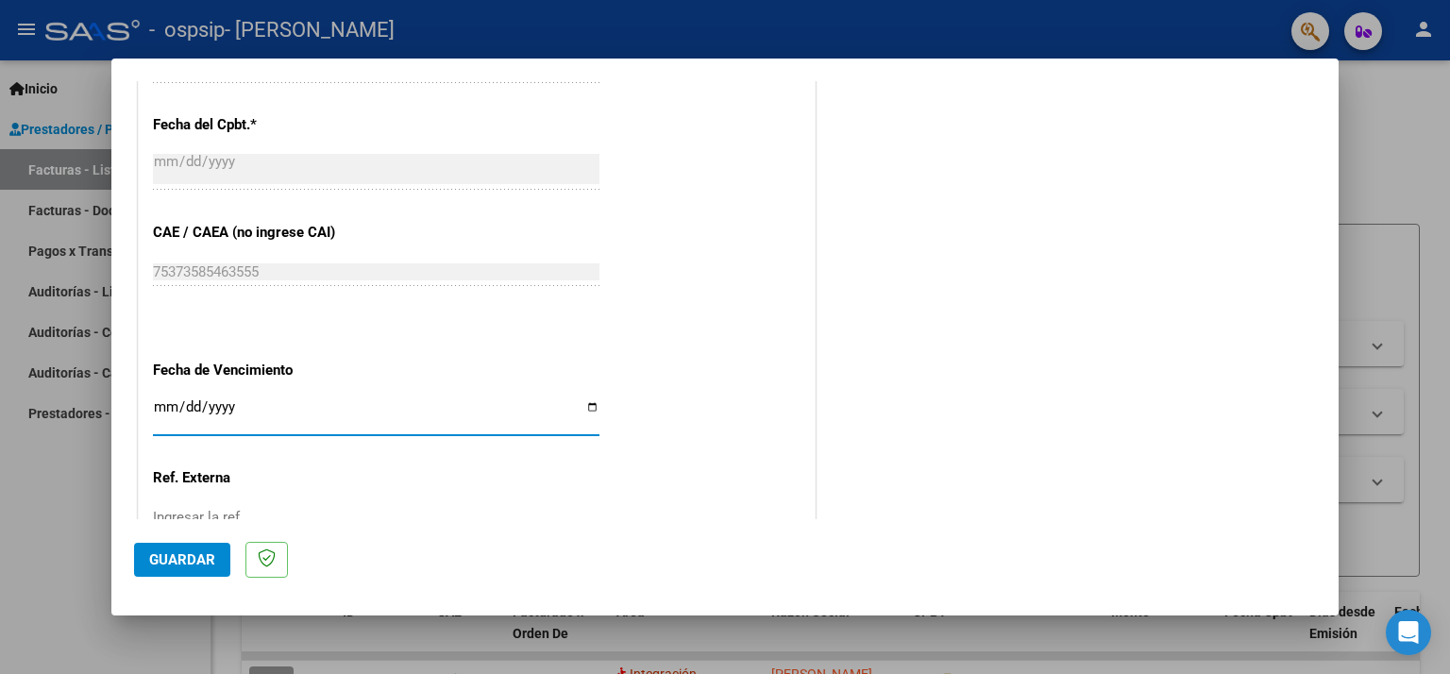
click at [585, 407] on input "Ingresar la fecha" at bounding box center [376, 414] width 446 height 30
type input "[DATE]"
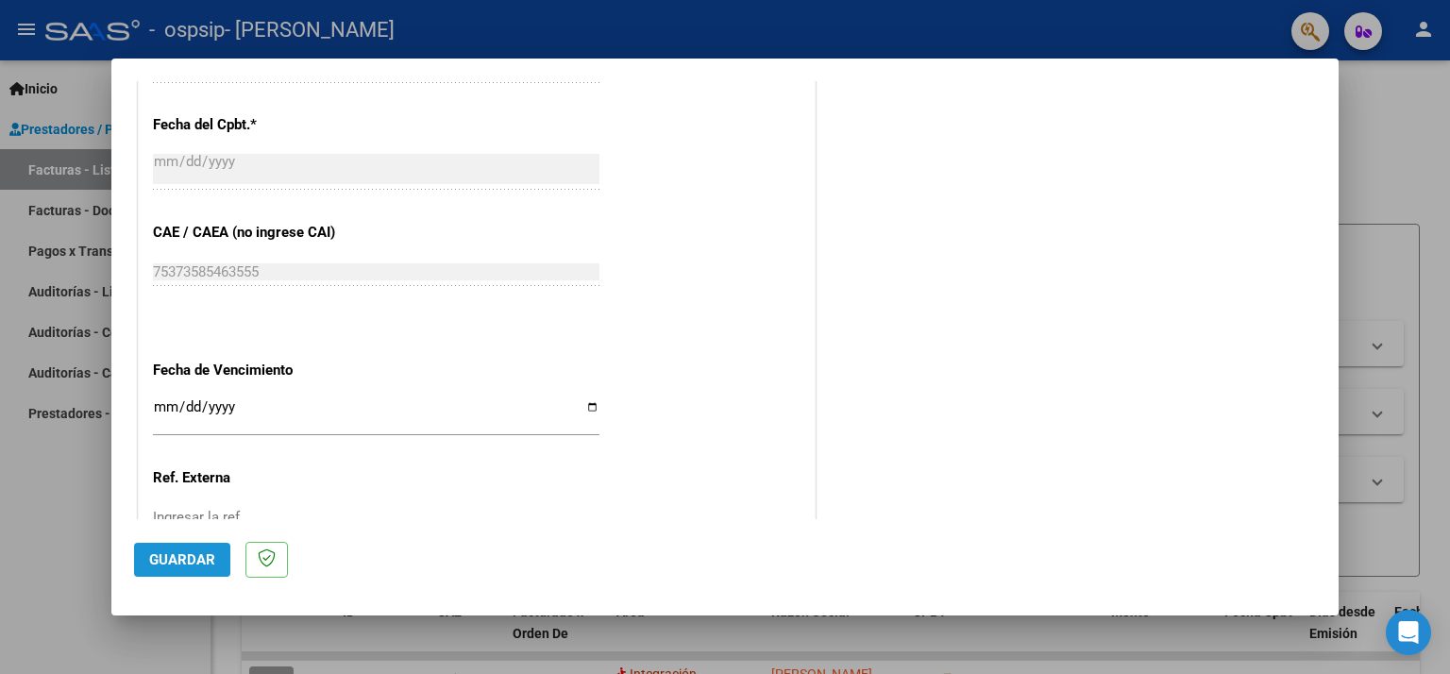
click at [177, 560] on span "Guardar" at bounding box center [182, 559] width 66 height 17
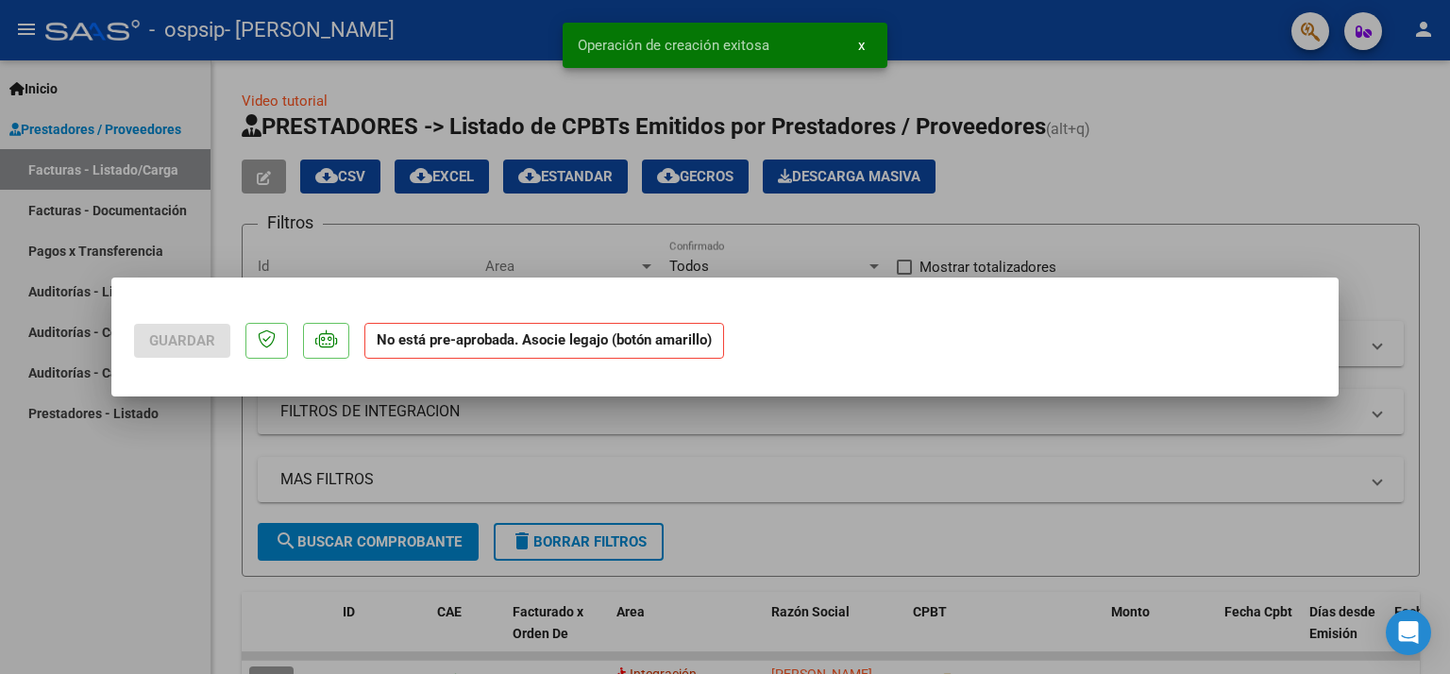
scroll to position [0, 0]
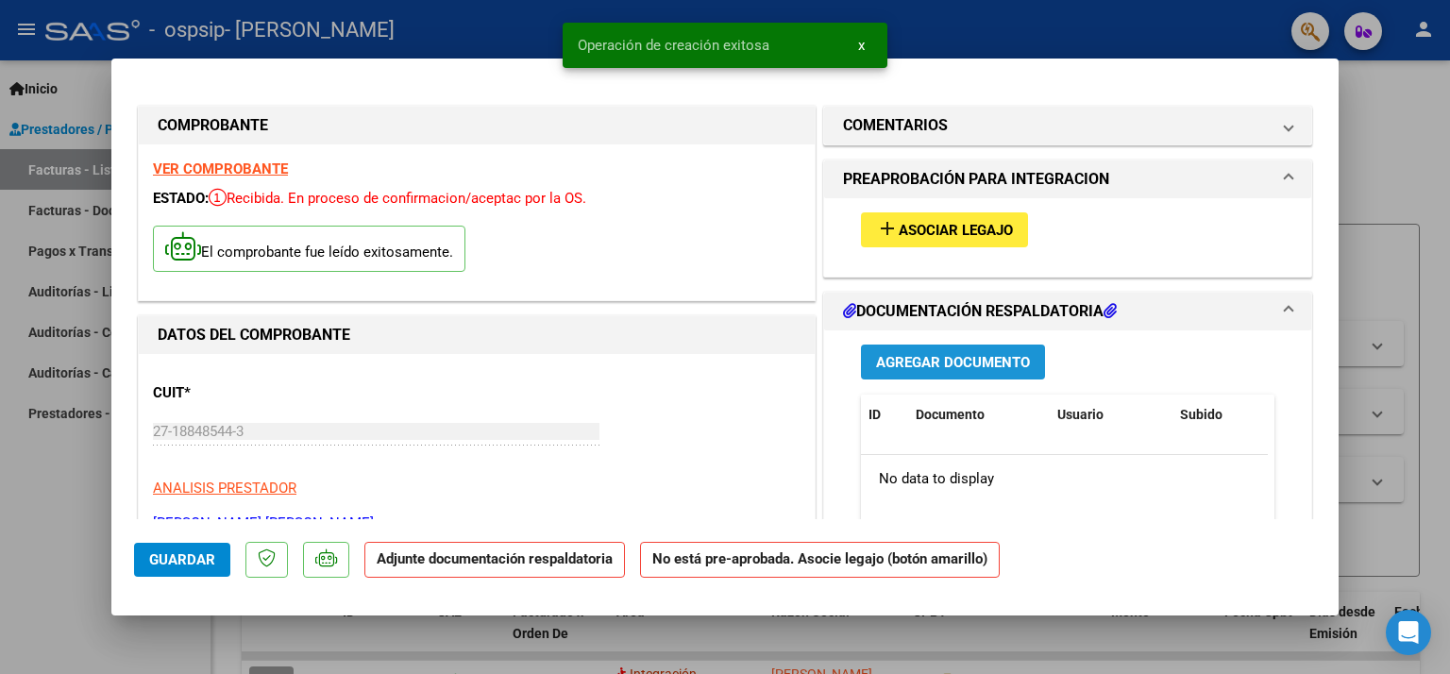
click at [934, 357] on span "Agregar Documento" at bounding box center [953, 362] width 154 height 17
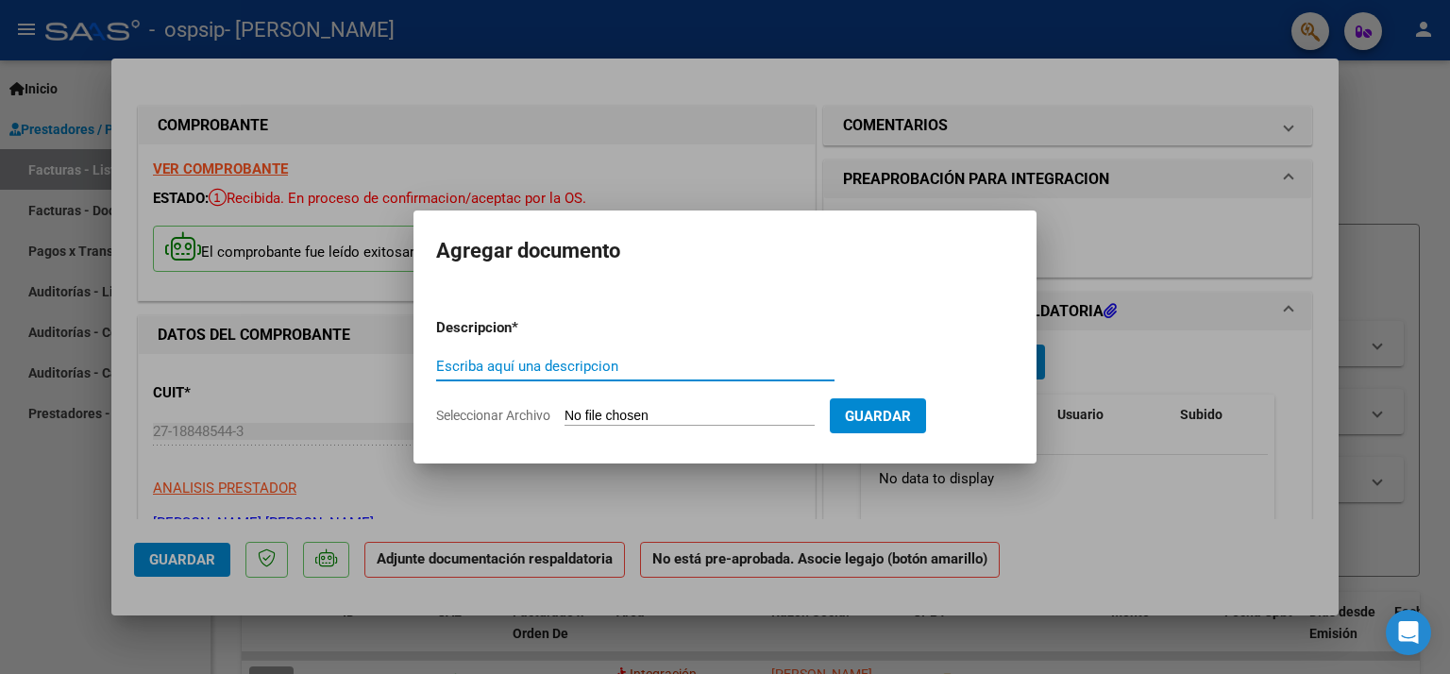
type input "p"
type input "PLANILLA ASISTENCIA"
click at [529, 418] on span "Seleccionar Archivo" at bounding box center [493, 415] width 114 height 15
click at [564, 418] on input "Seleccionar Archivo" at bounding box center [689, 417] width 250 height 18
type input "C:\fakepath\[PERSON_NAME][DATE].pdf"
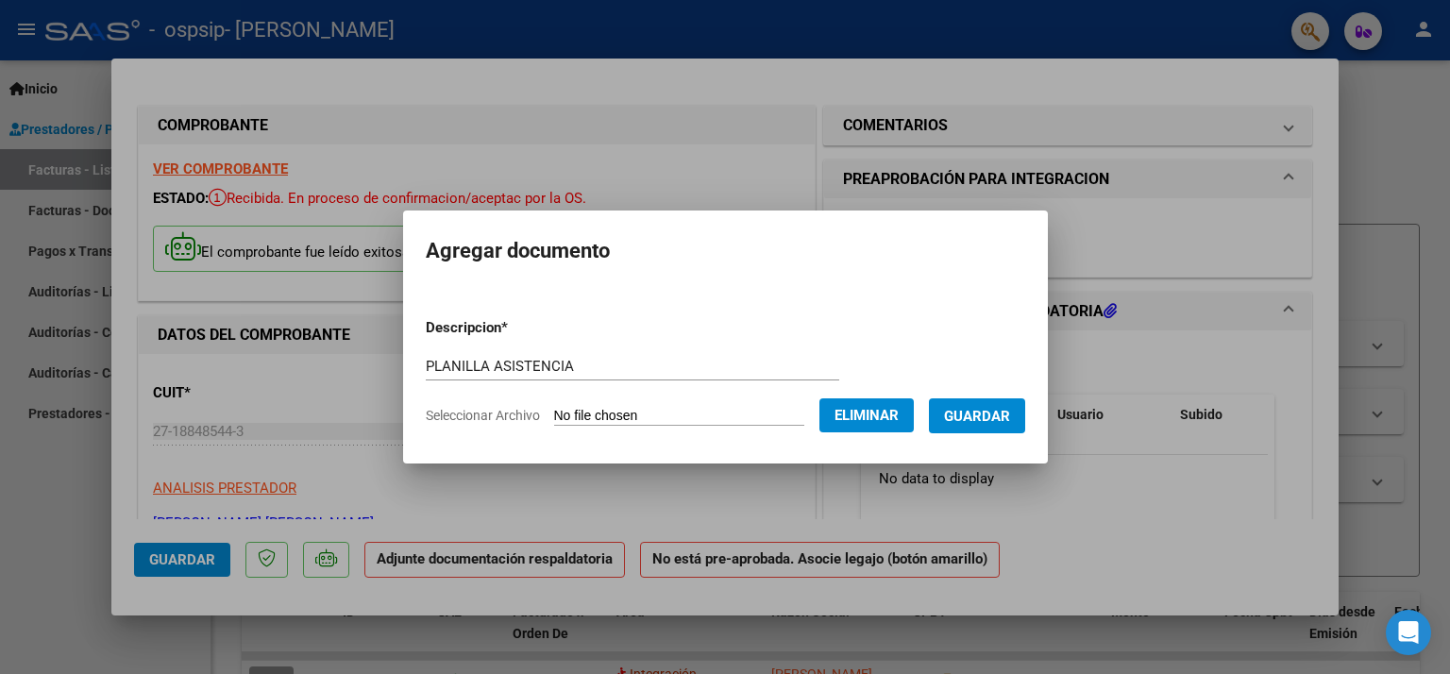
click at [978, 418] on span "Guardar" at bounding box center [977, 416] width 66 height 17
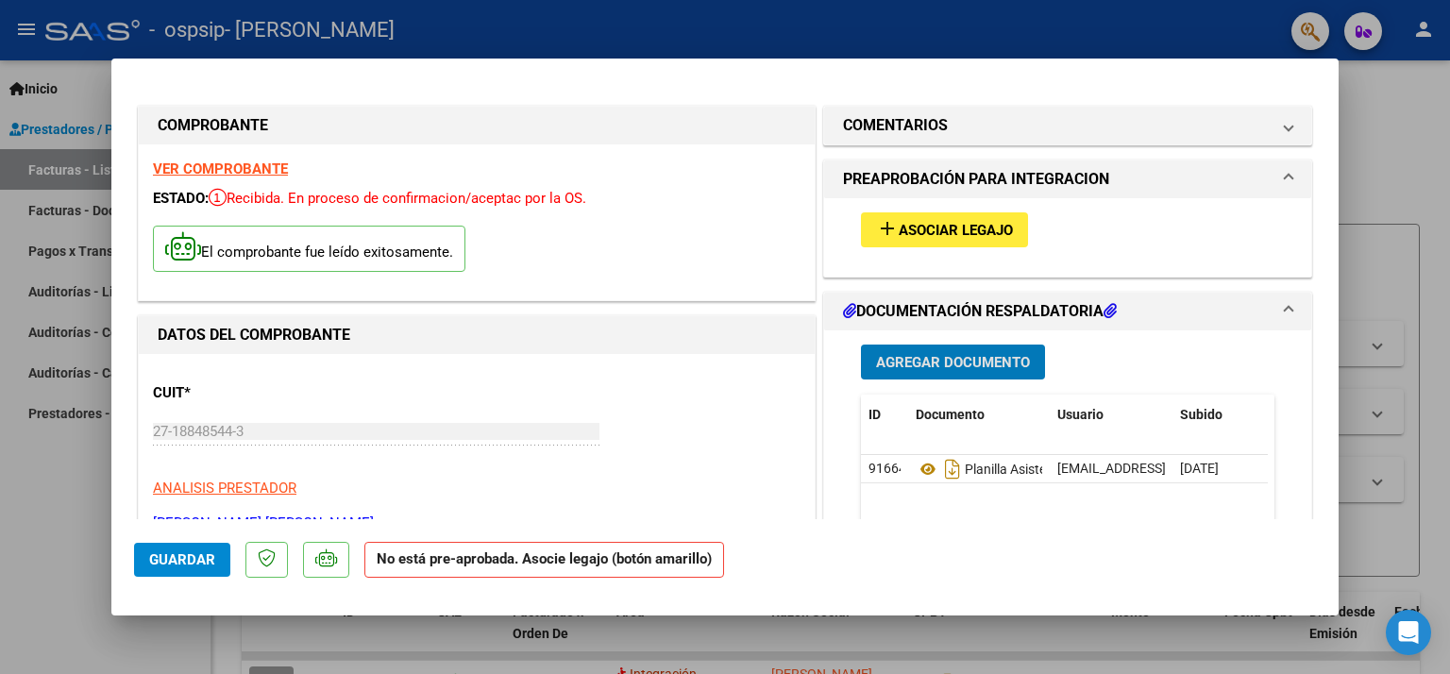
click at [75, 457] on div at bounding box center [725, 337] width 1450 height 674
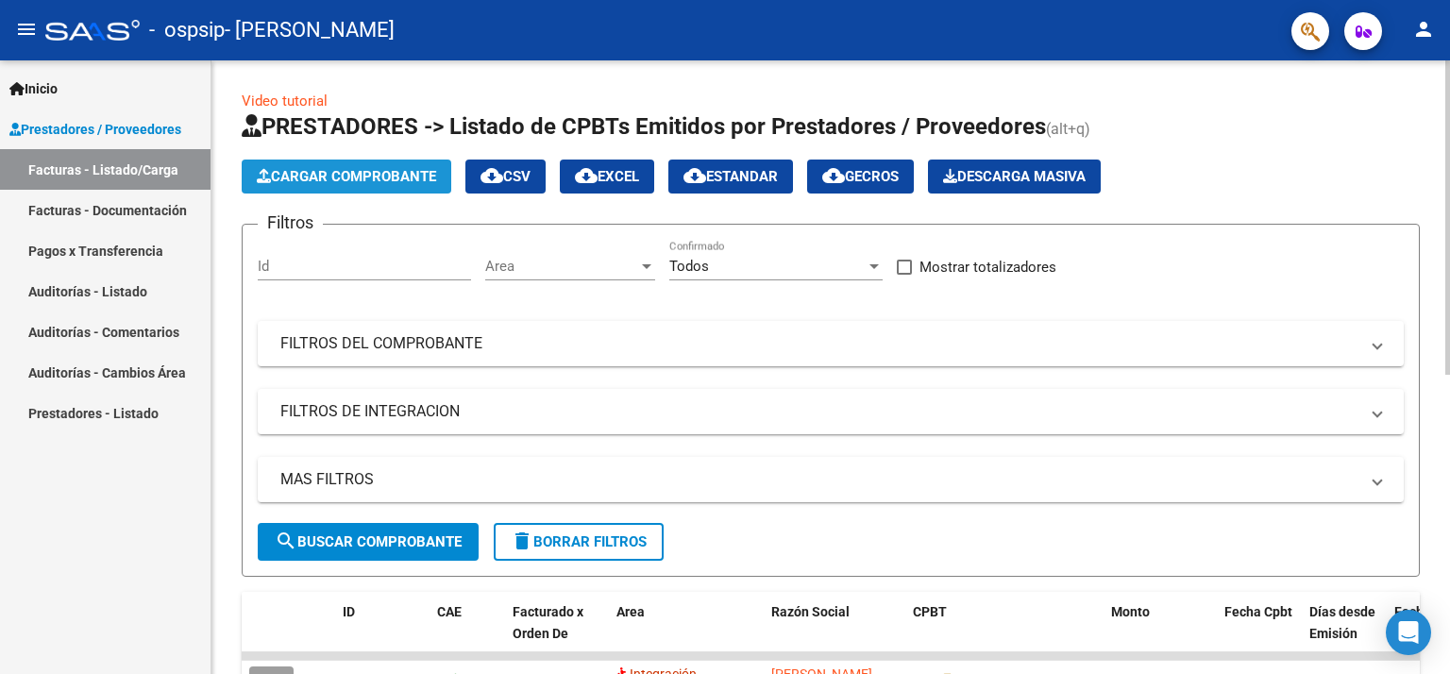
click at [355, 177] on span "Cargar Comprobante" at bounding box center [346, 176] width 179 height 17
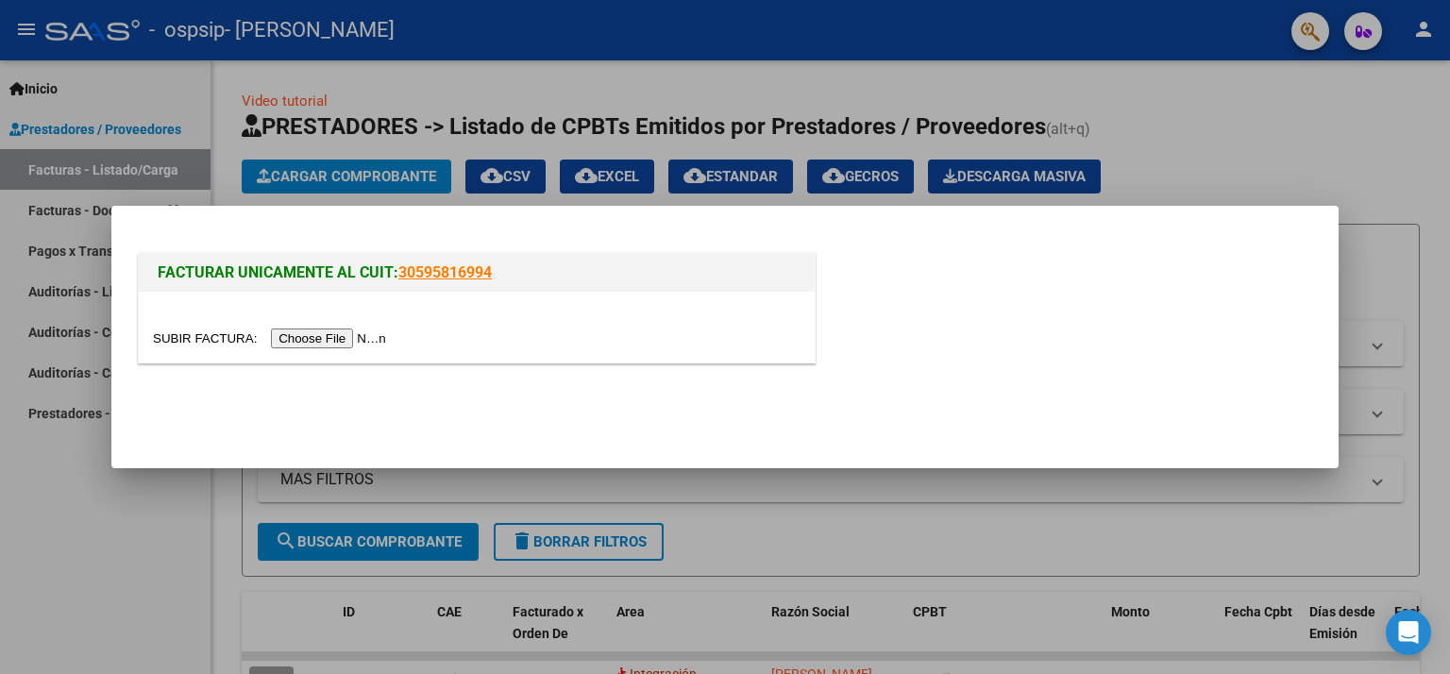
click at [306, 335] on input "file" at bounding box center [272, 338] width 239 height 20
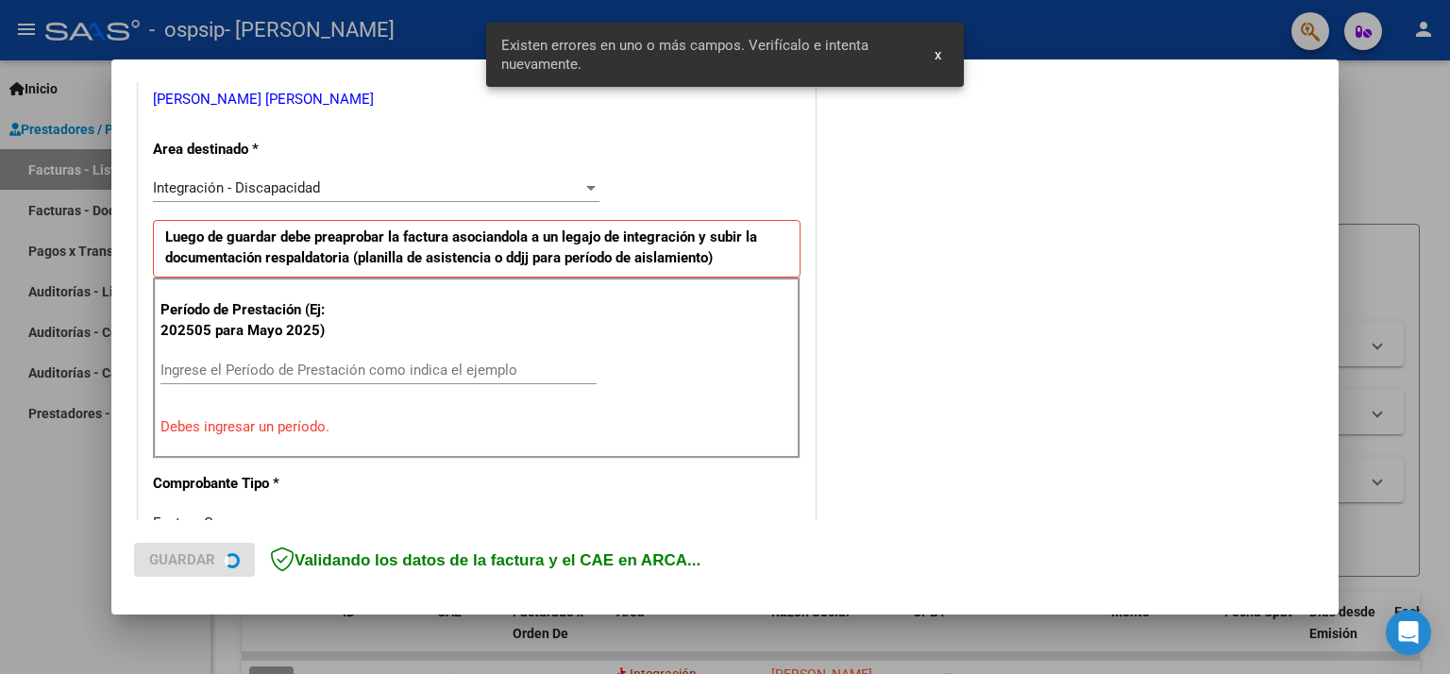
scroll to position [437, 0]
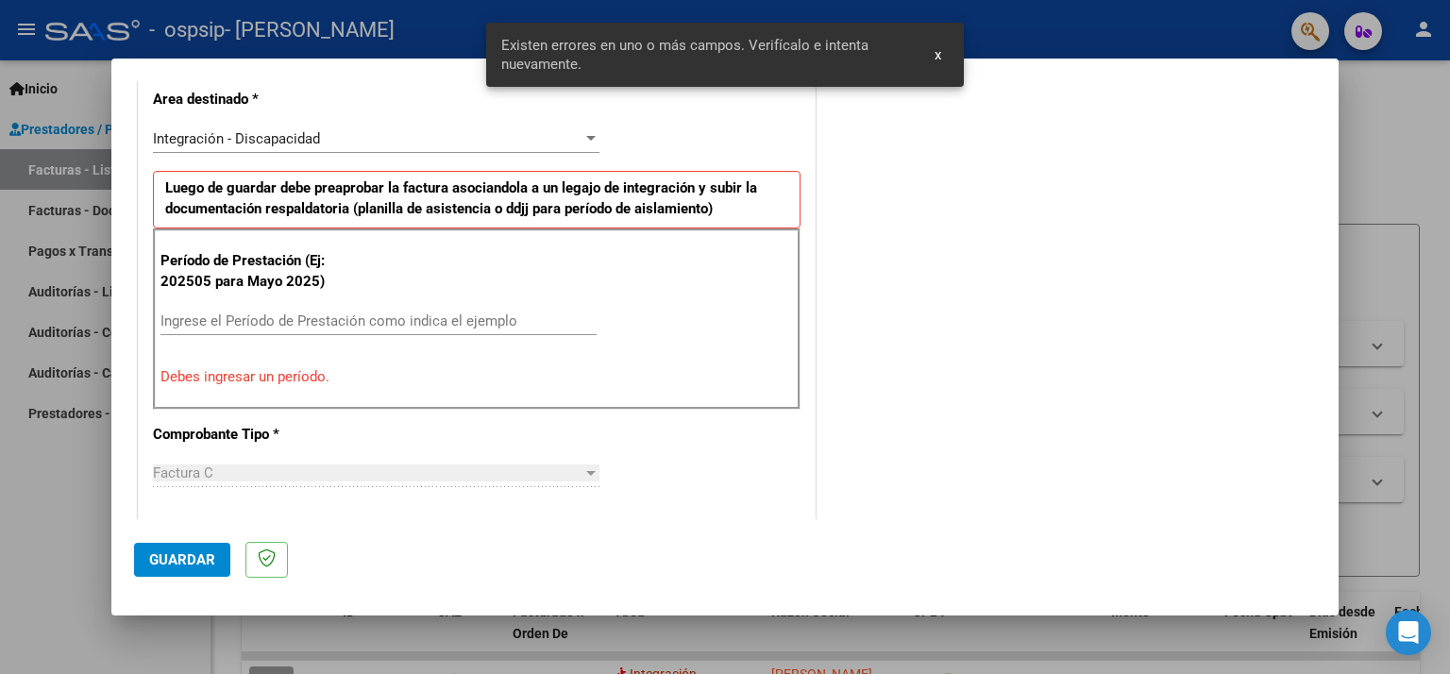
click at [307, 315] on input "Ingrese el Período de Prestación como indica el ejemplo" at bounding box center [378, 320] width 436 height 17
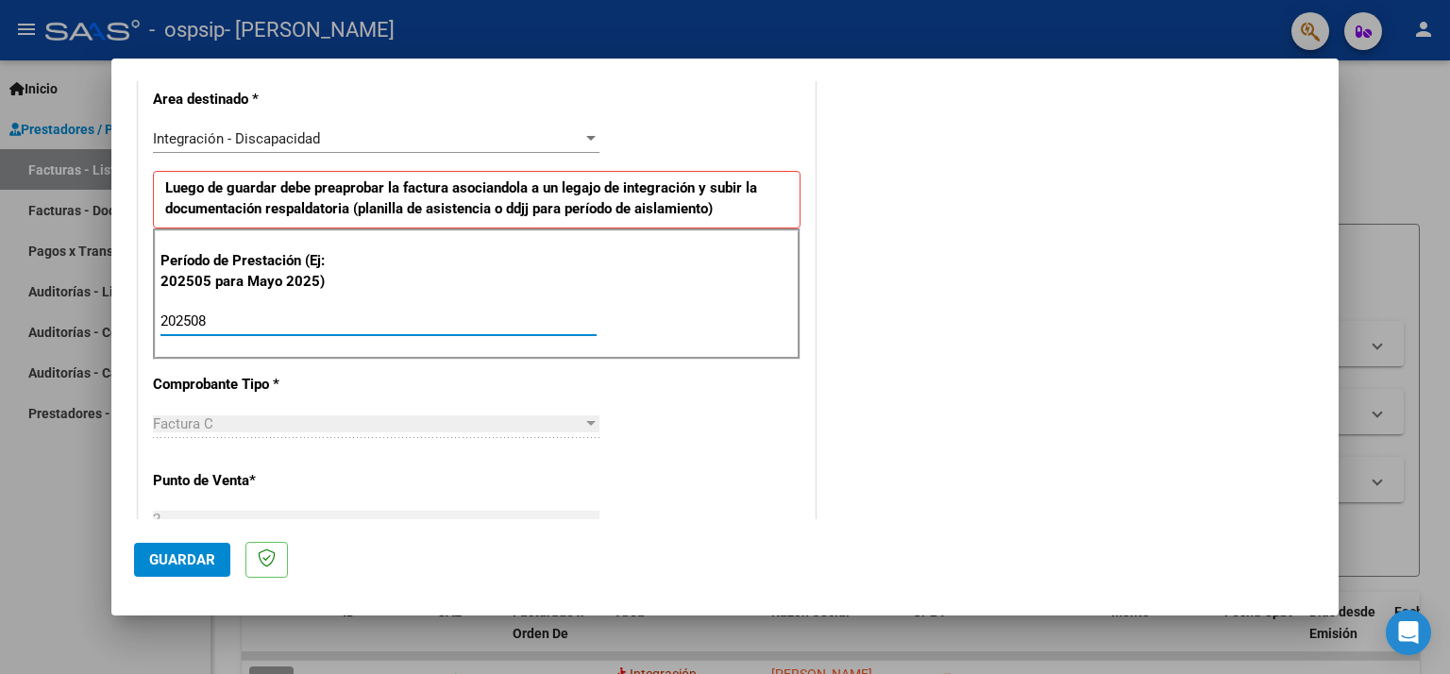
type input "202508"
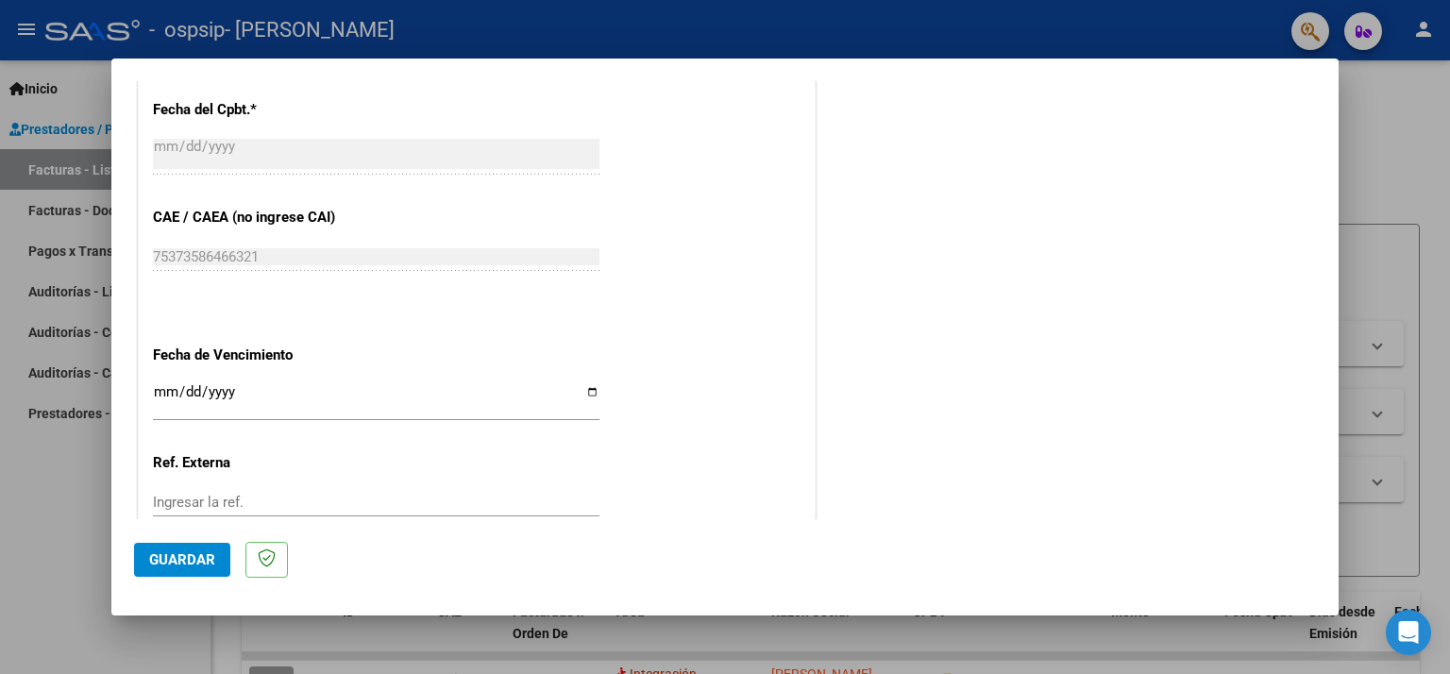
scroll to position [1117, 0]
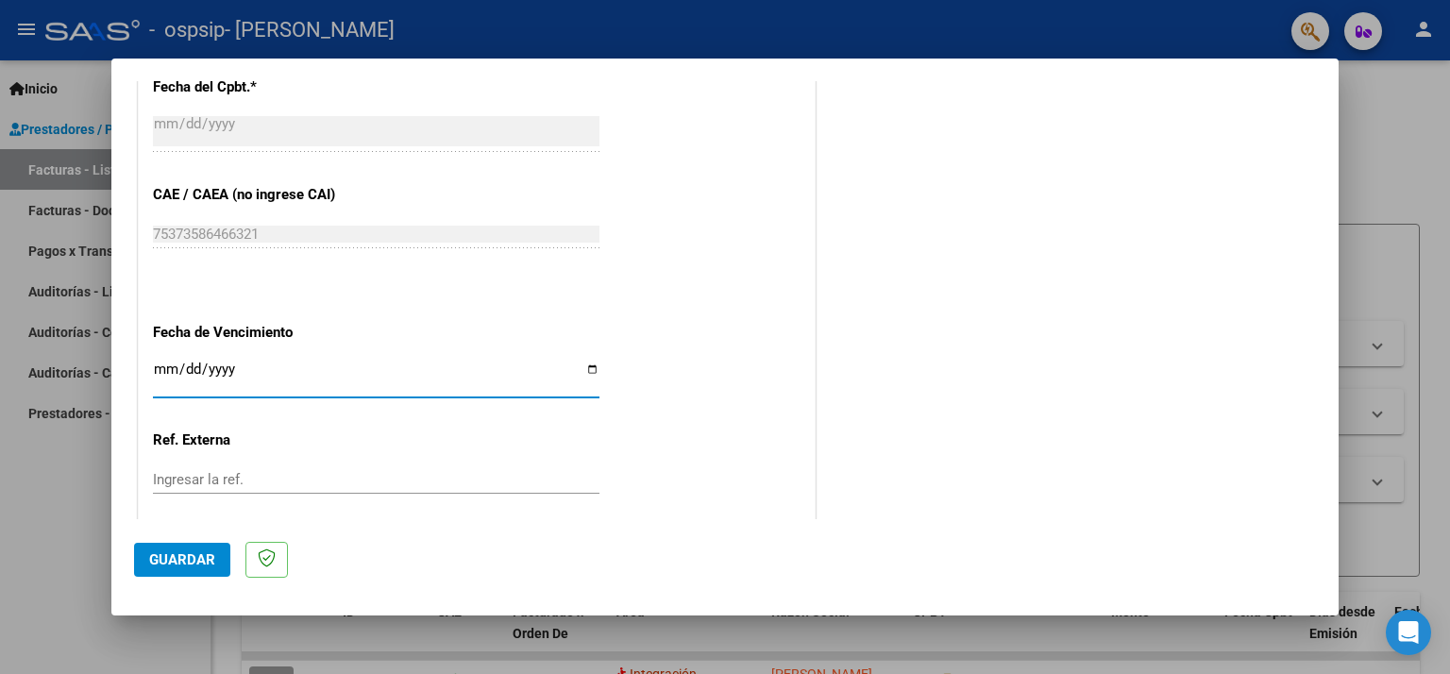
click at [585, 369] on input "Ingresar la fecha" at bounding box center [376, 377] width 446 height 30
type input "[DATE]"
click at [203, 557] on span "Guardar" at bounding box center [182, 559] width 66 height 17
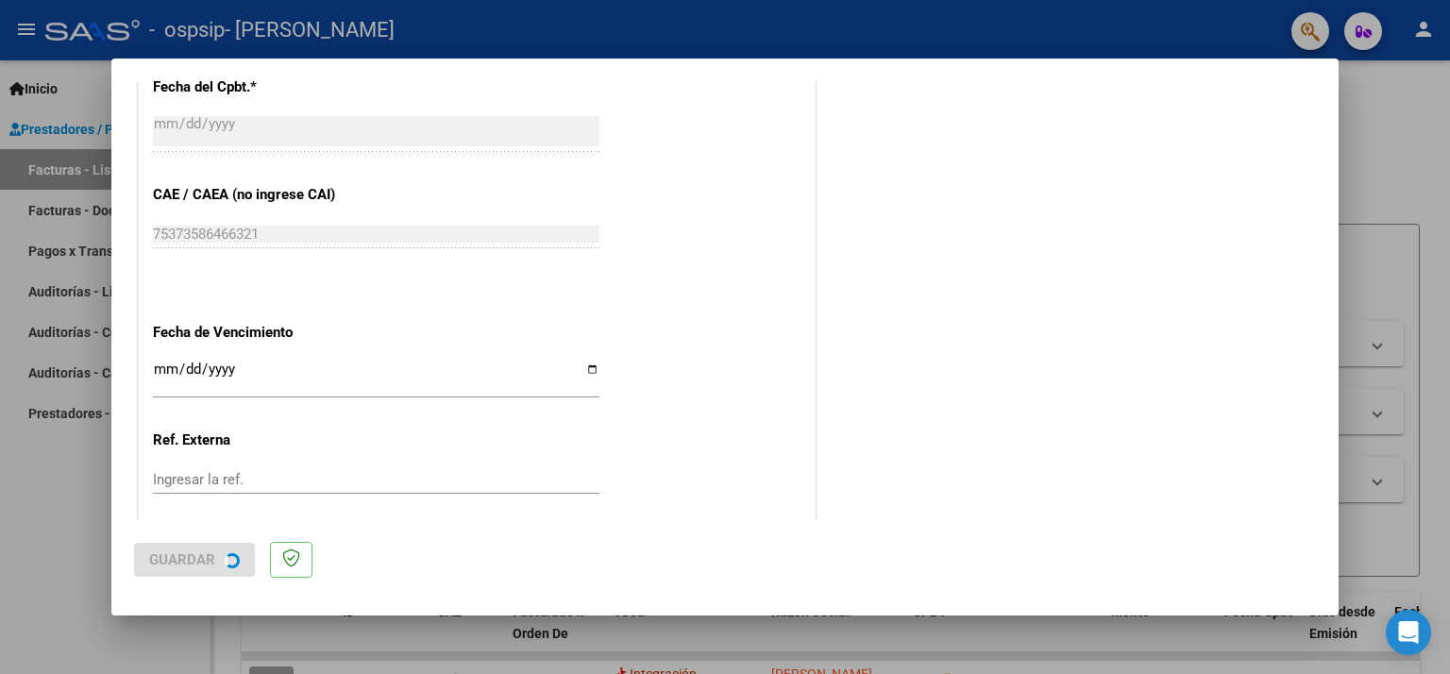
scroll to position [0, 0]
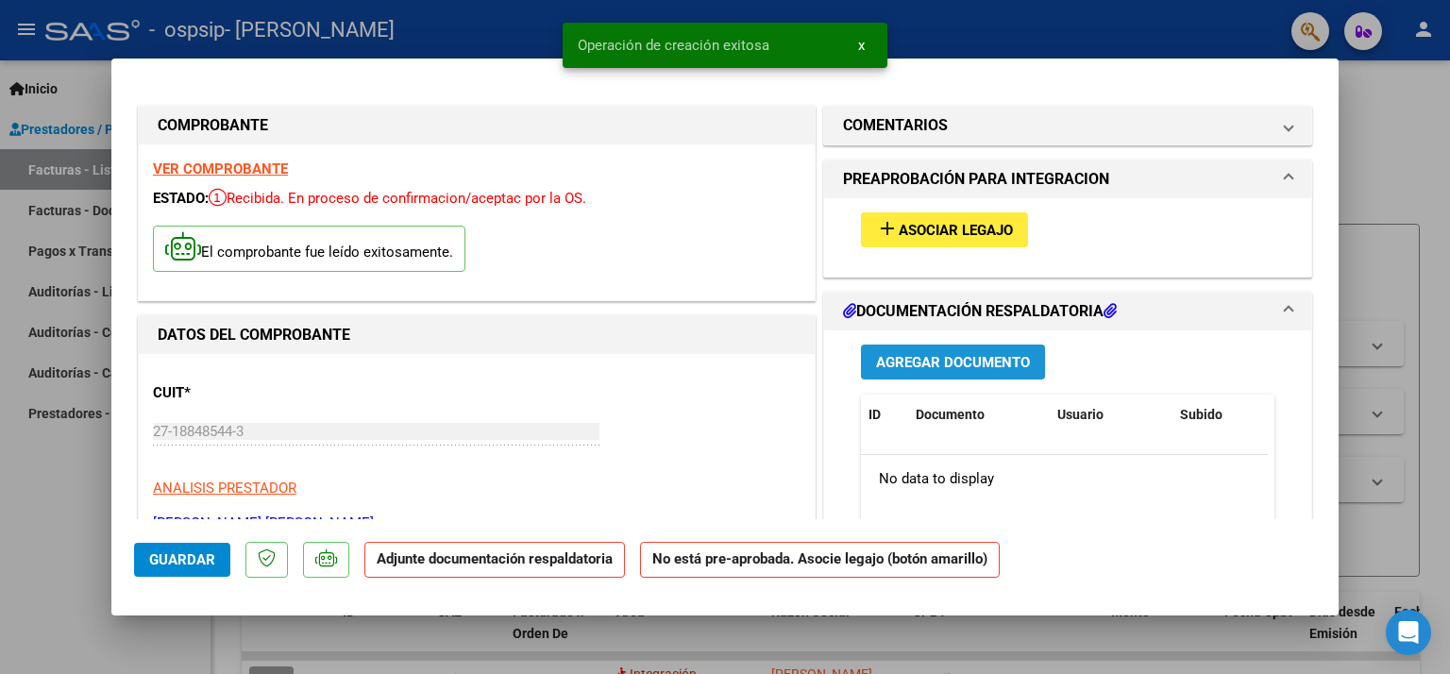
click at [897, 358] on span "Agregar Documento" at bounding box center [953, 362] width 154 height 17
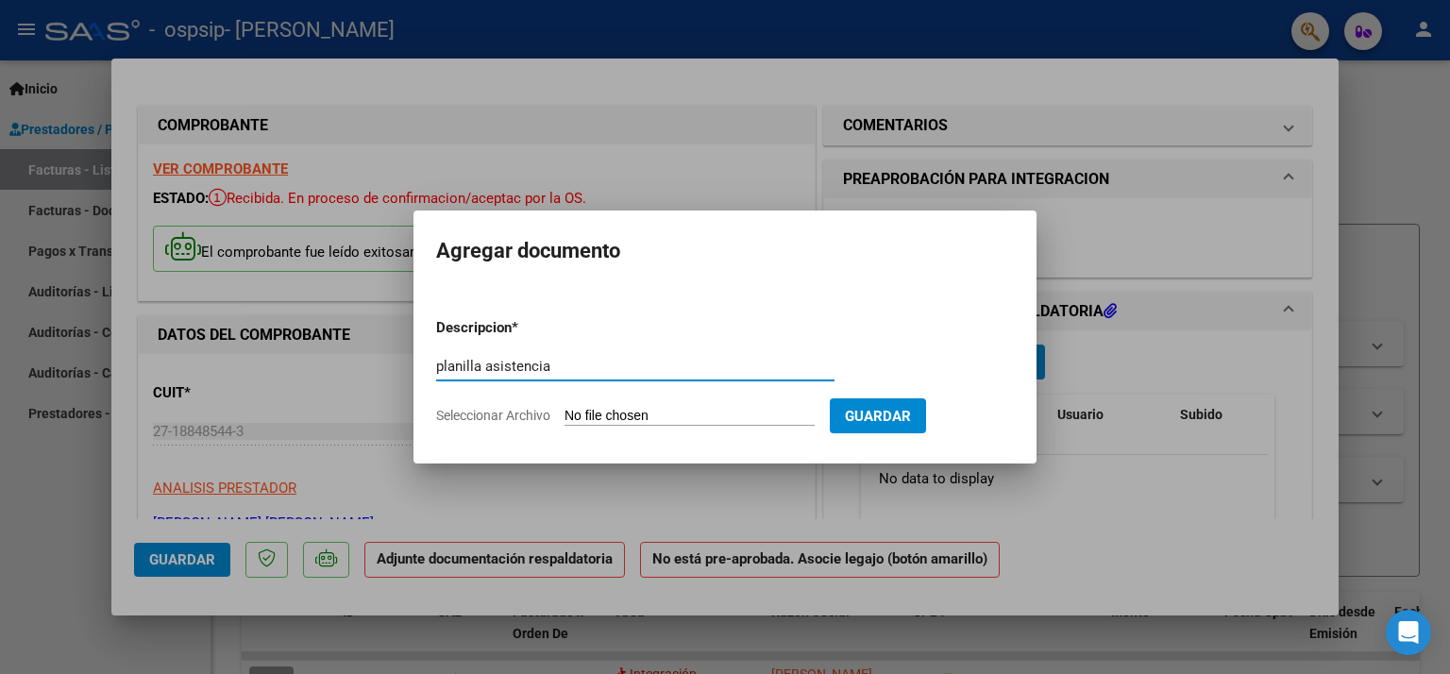
type input "planilla asistencia"
click at [516, 419] on span "Seleccionar Archivo" at bounding box center [493, 415] width 114 height 15
click at [564, 419] on input "Seleccionar Archivo" at bounding box center [689, 417] width 250 height 18
click at [530, 415] on span "Seleccionar Archivo" at bounding box center [493, 415] width 114 height 15
click at [564, 415] on input "Seleccionar Archivo" at bounding box center [689, 417] width 250 height 18
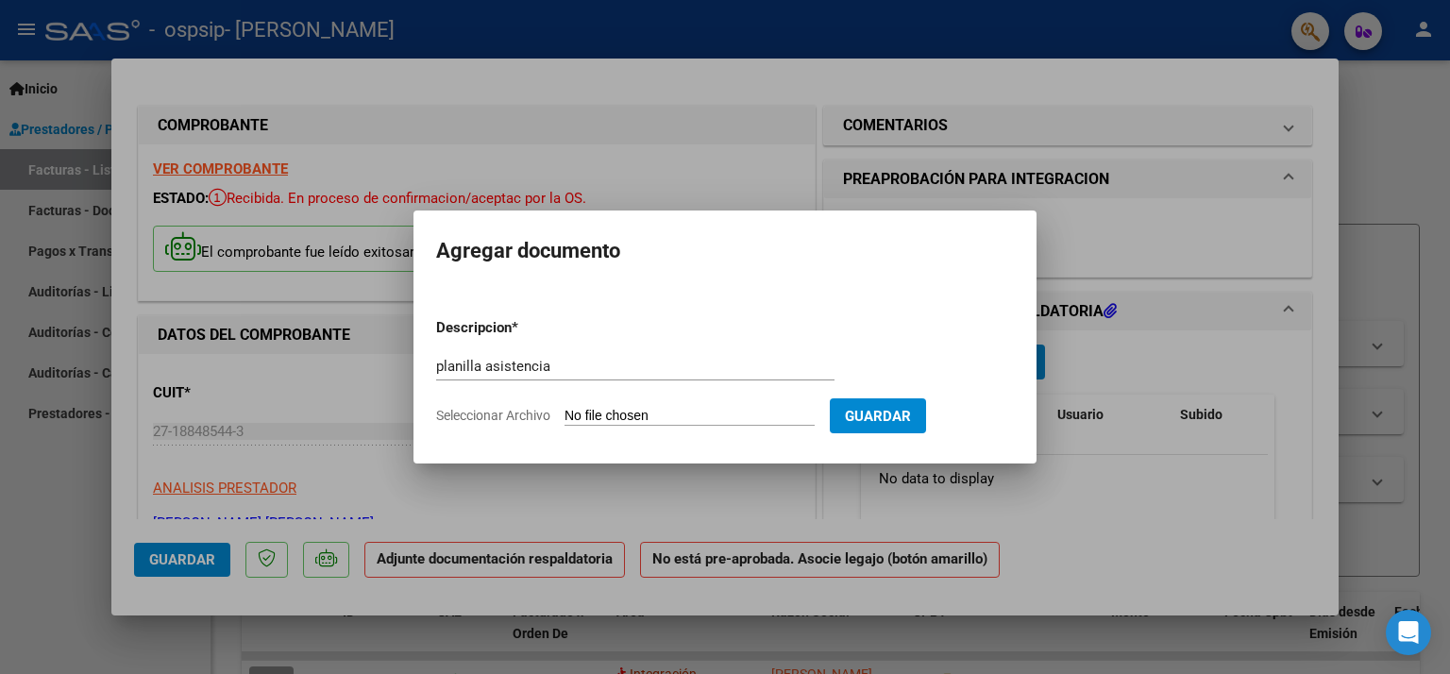
type input "C:\fakepath\[PERSON_NAME] t [PERSON_NAME][DATE].pdf"
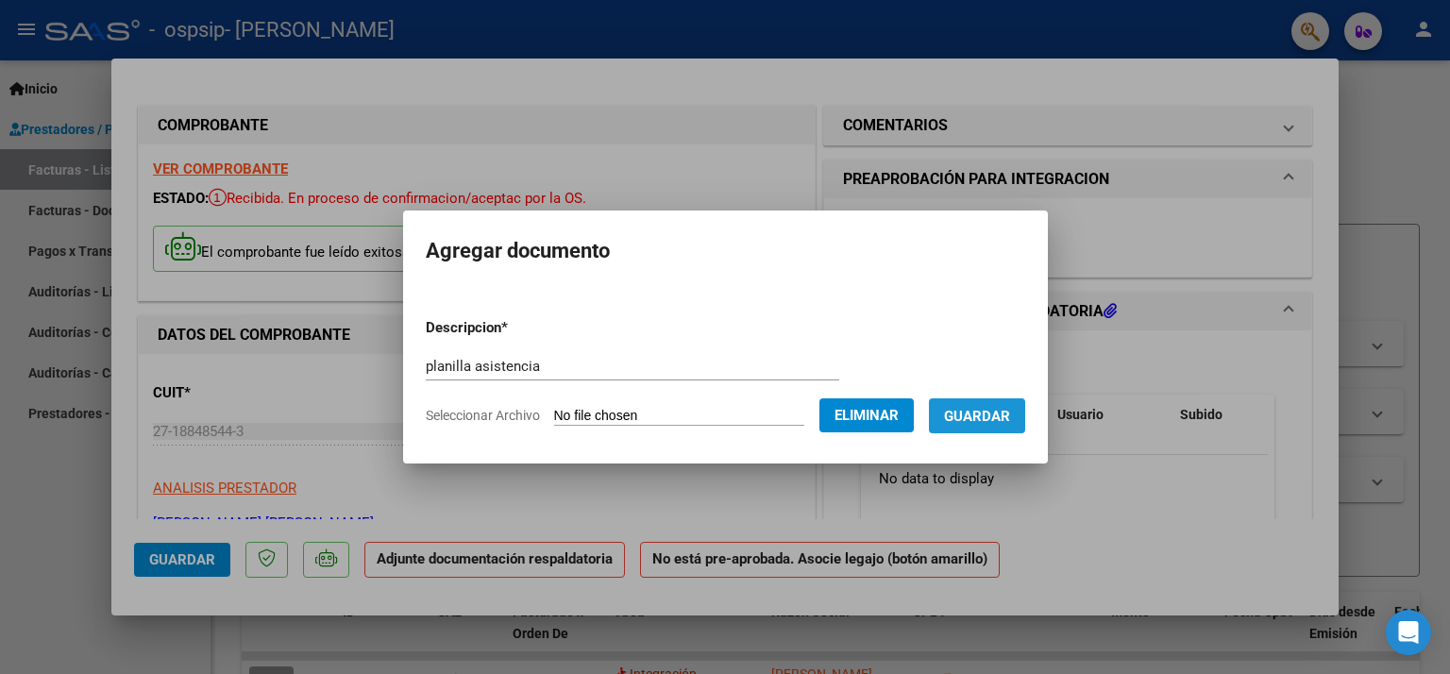
click at [980, 413] on span "Guardar" at bounding box center [977, 416] width 66 height 17
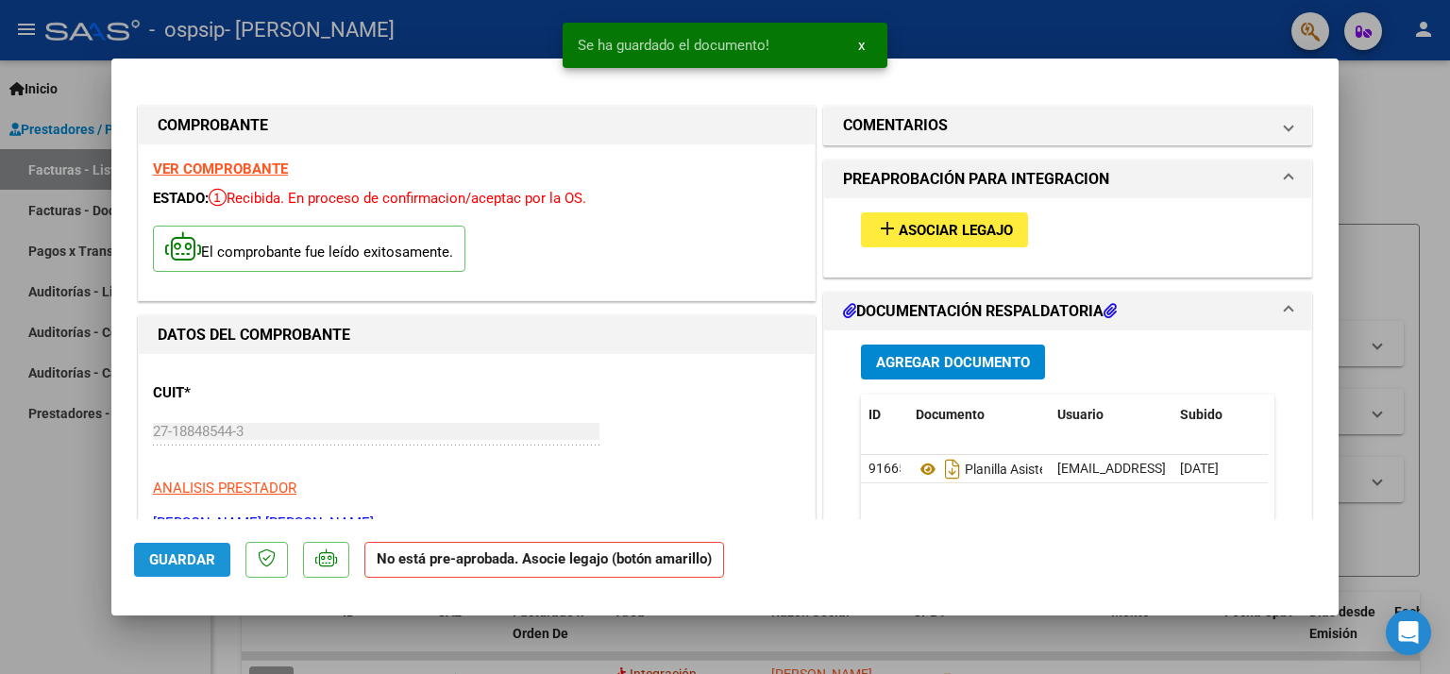
click at [184, 565] on span "Guardar" at bounding box center [182, 559] width 66 height 17
